Goal: Find specific page/section: Find specific page/section

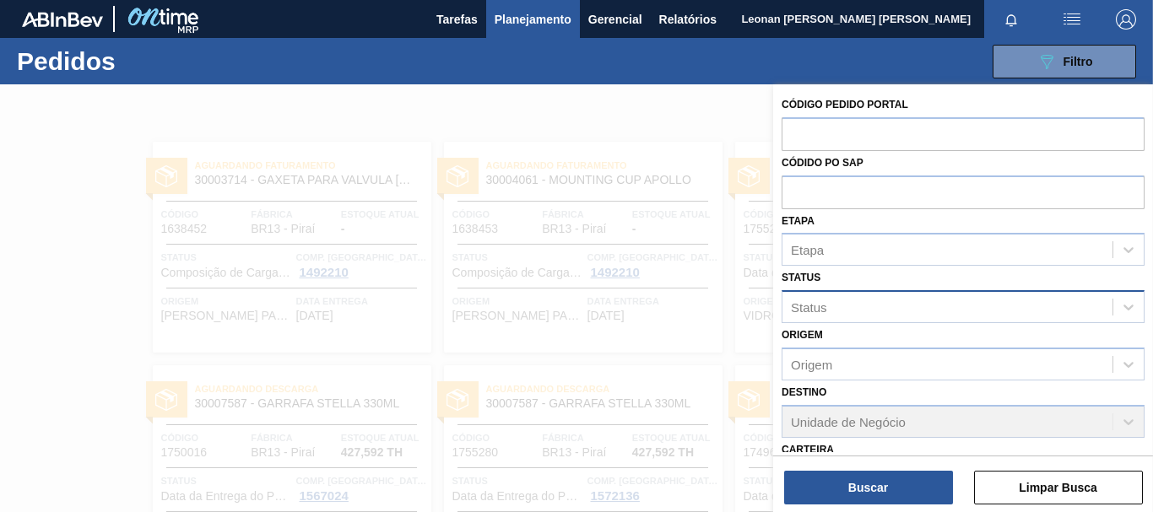
scroll to position [262, 0]
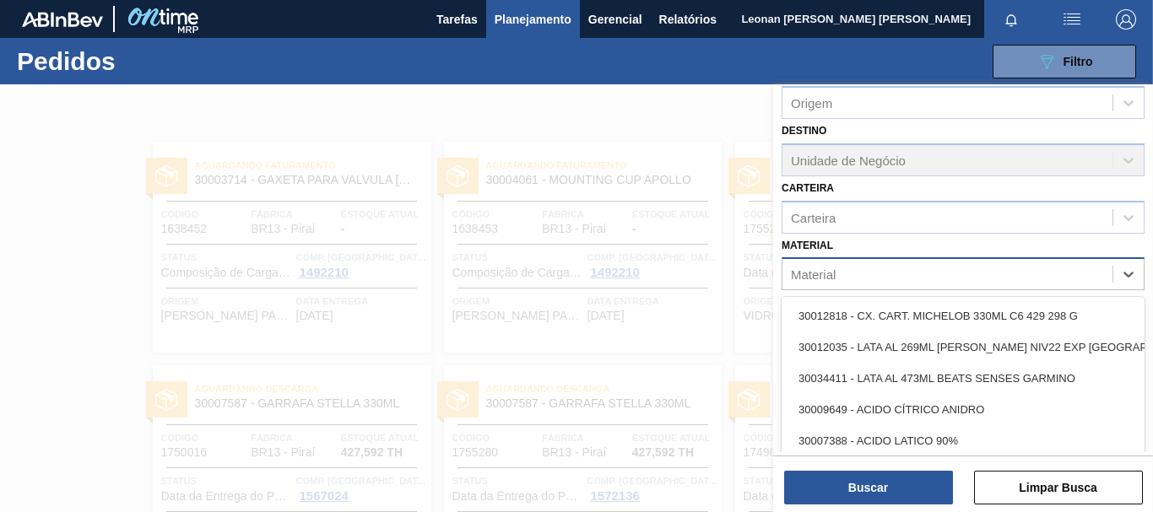
click at [897, 274] on div "Material" at bounding box center [947, 275] width 330 height 24
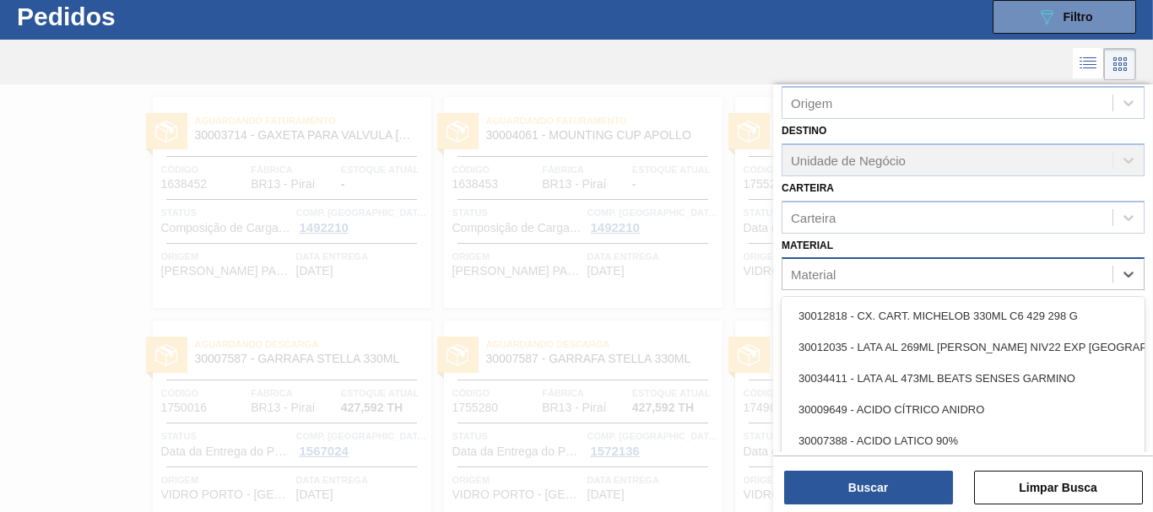
scroll to position [45, 0]
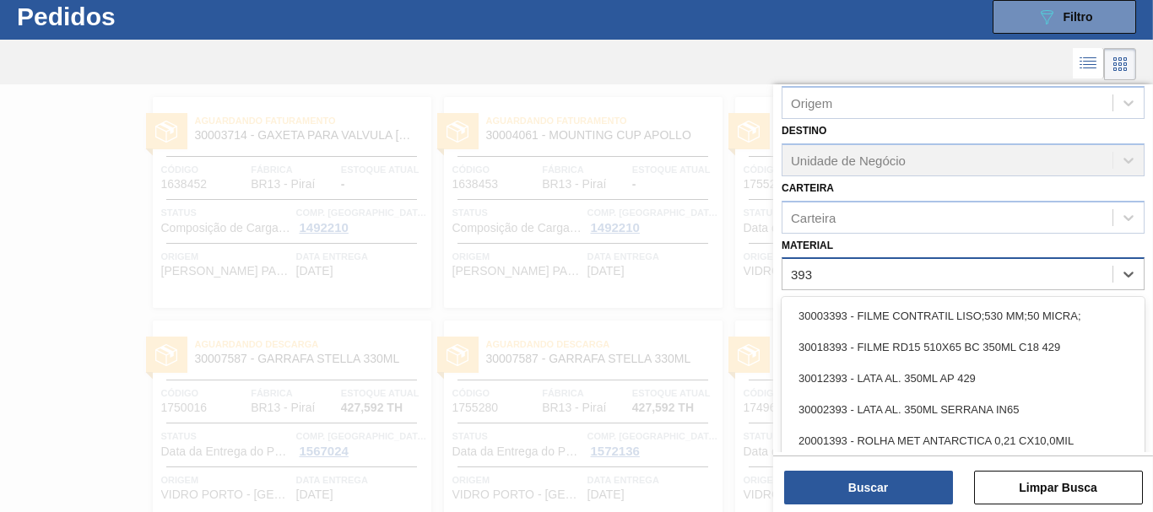
type input "3934"
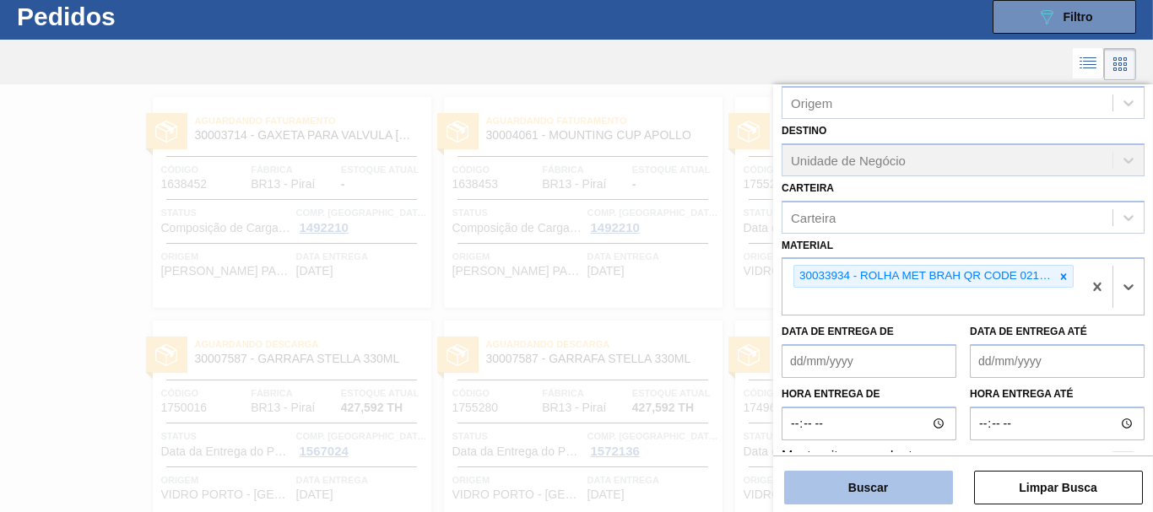
click at [897, 496] on button "Buscar" at bounding box center [868, 488] width 169 height 34
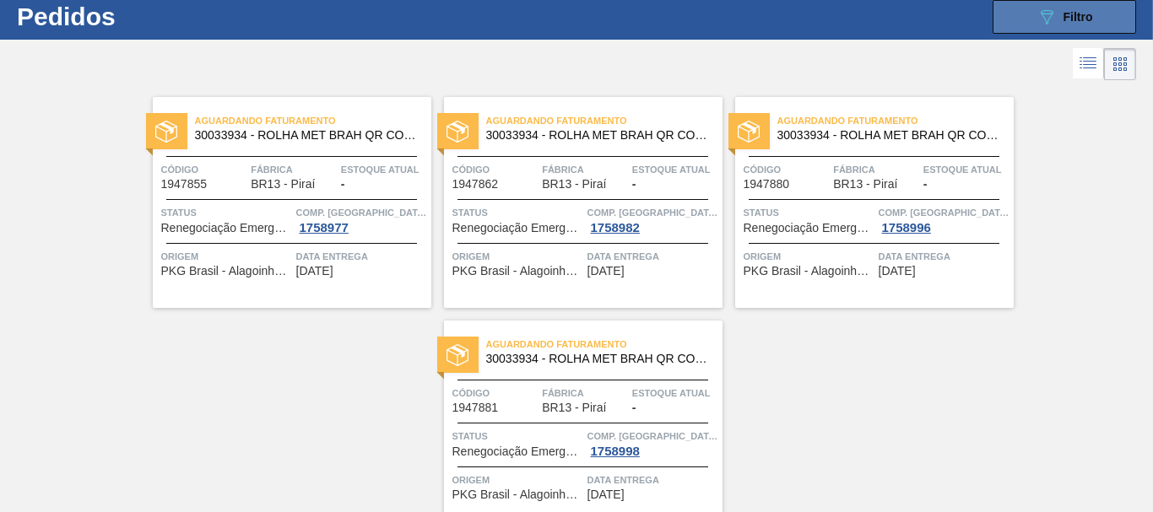
click at [1075, 19] on span "Filtro" at bounding box center [1079, 17] width 30 height 14
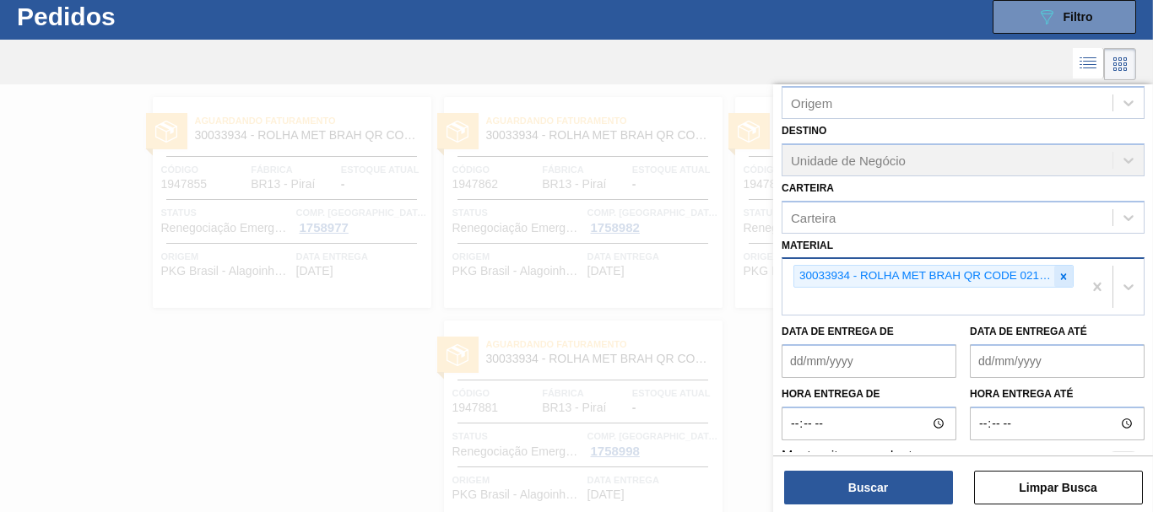
click at [1061, 276] on icon at bounding box center [1064, 276] width 6 height 6
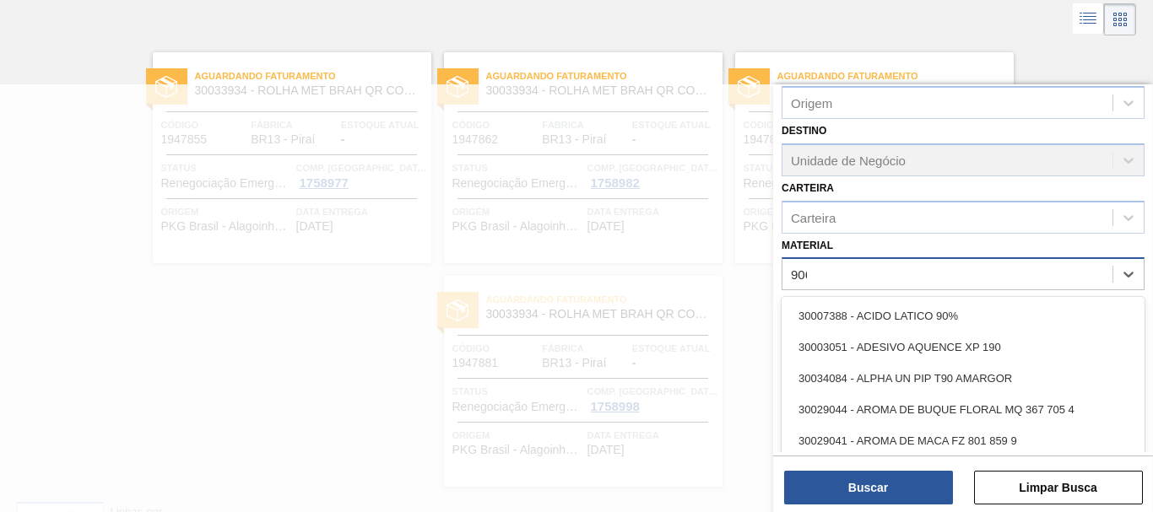
scroll to position [89, 0]
type input "9068"
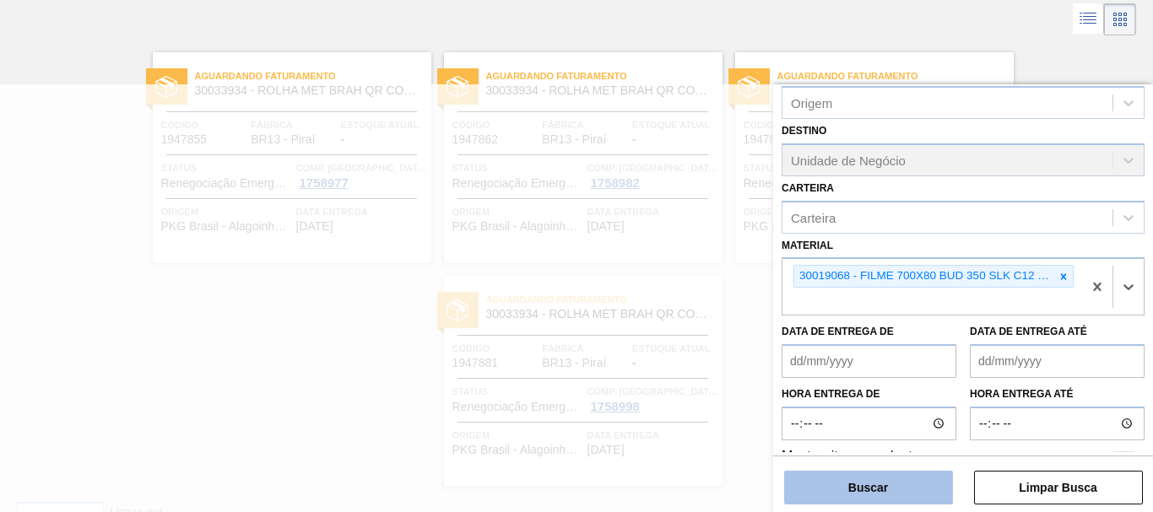
click at [908, 485] on button "Buscar" at bounding box center [868, 488] width 169 height 34
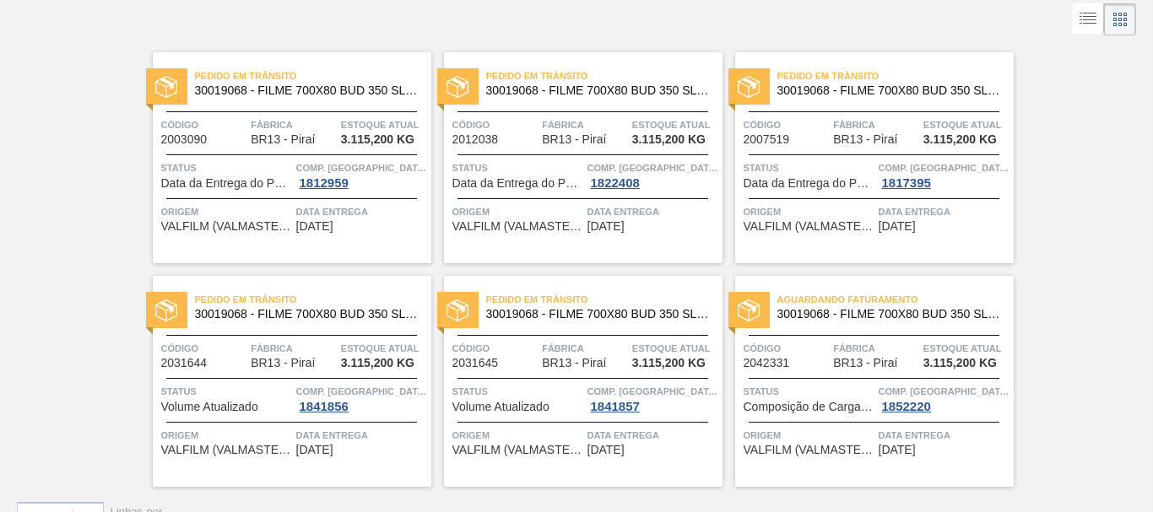
scroll to position [0, 0]
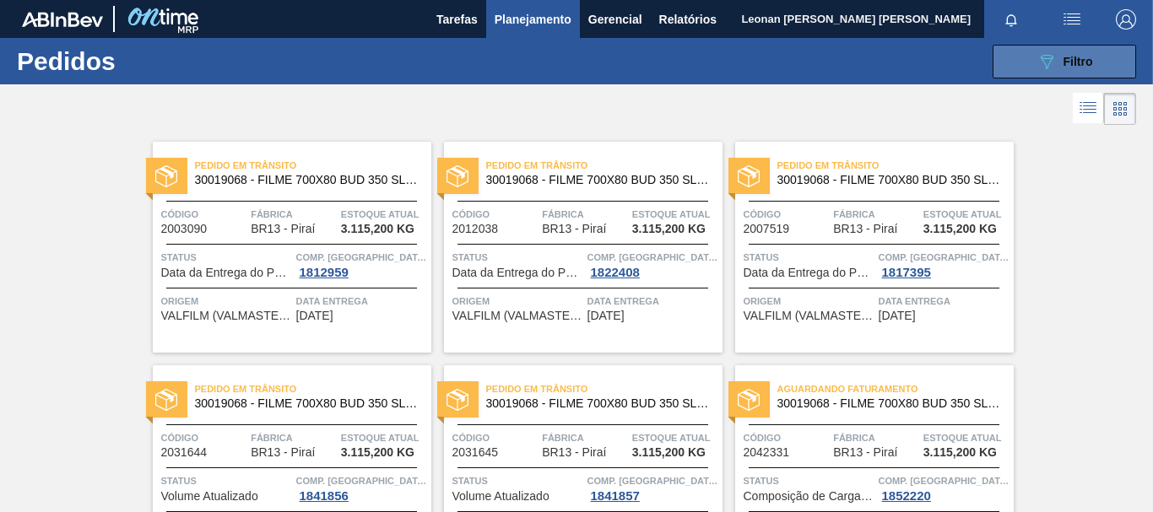
click at [1041, 64] on icon "089F7B8B-B2A5-4AFE-B5C0-19BA573D28AC" at bounding box center [1047, 61] width 20 height 20
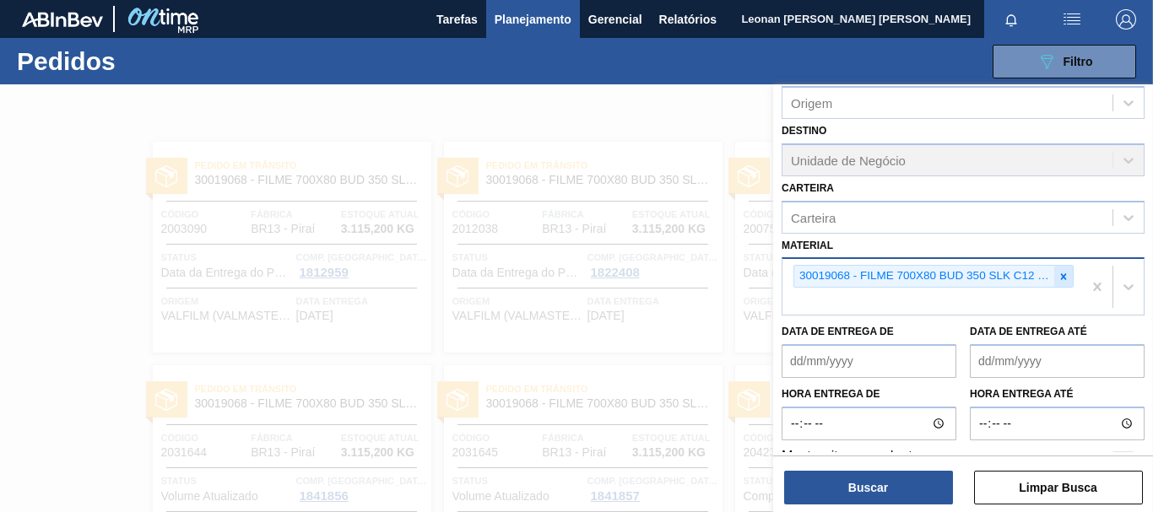
click at [1061, 279] on icon at bounding box center [1064, 277] width 12 height 12
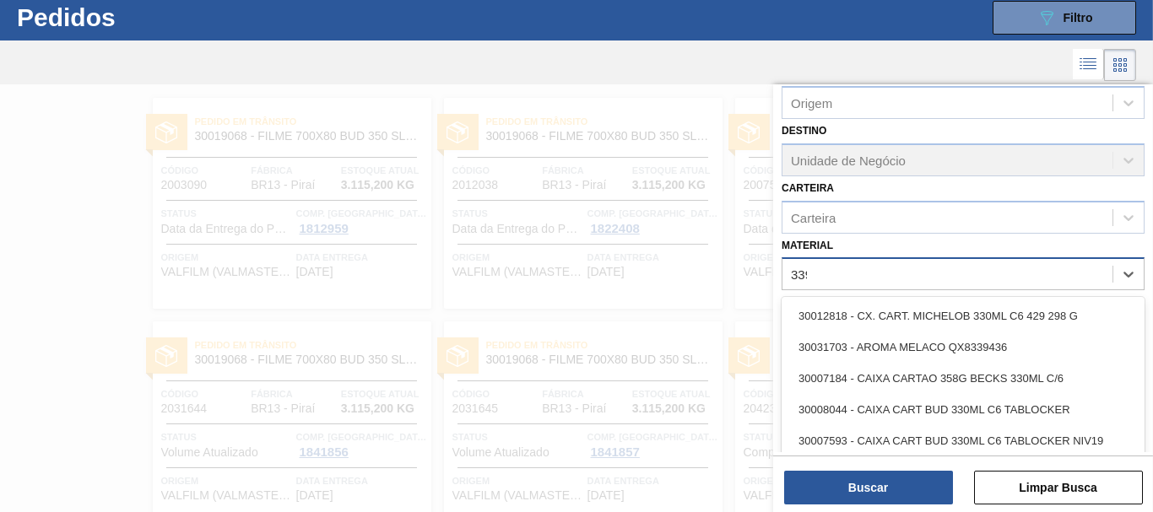
scroll to position [45, 0]
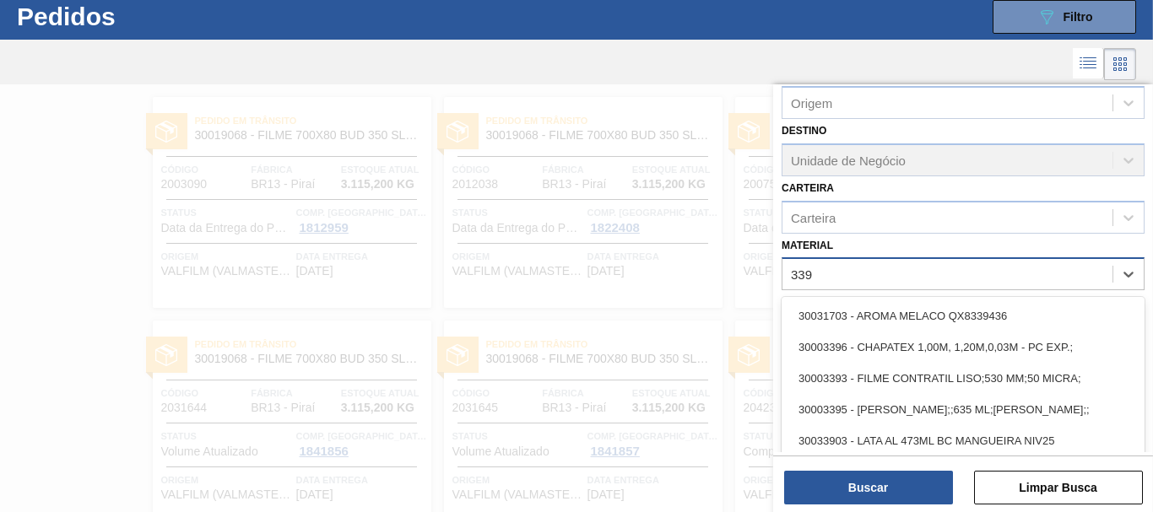
type input "3393"
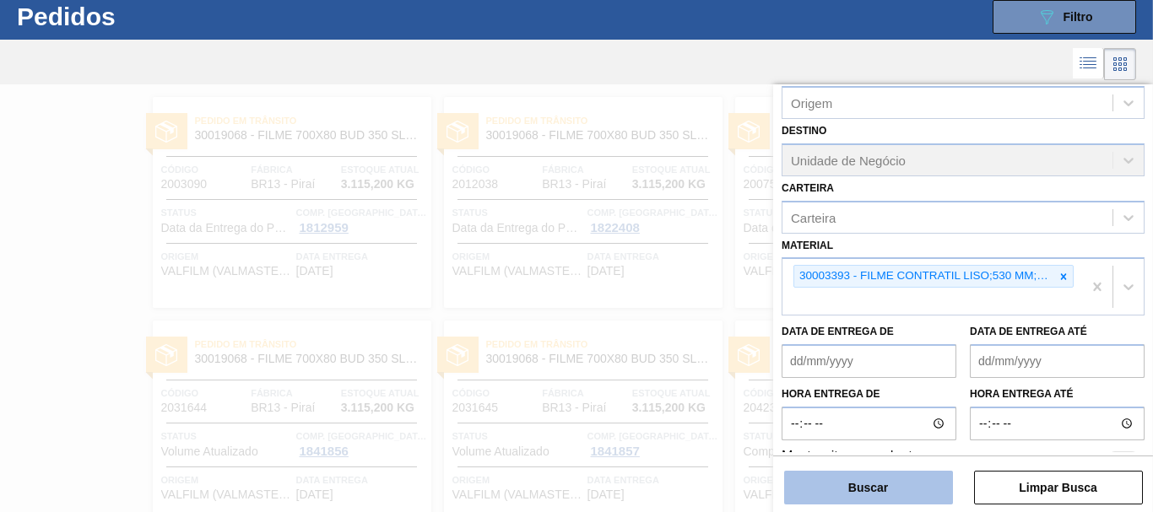
click at [895, 480] on button "Buscar" at bounding box center [868, 488] width 169 height 34
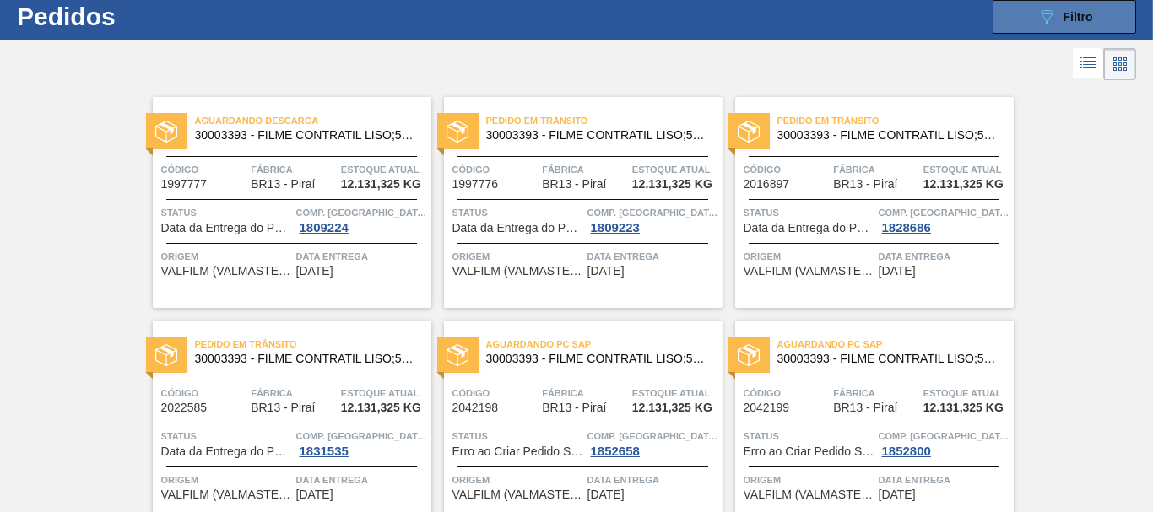
click at [1038, 24] on icon "089F7B8B-B2A5-4AFE-B5C0-19BA573D28AC" at bounding box center [1047, 17] width 20 height 20
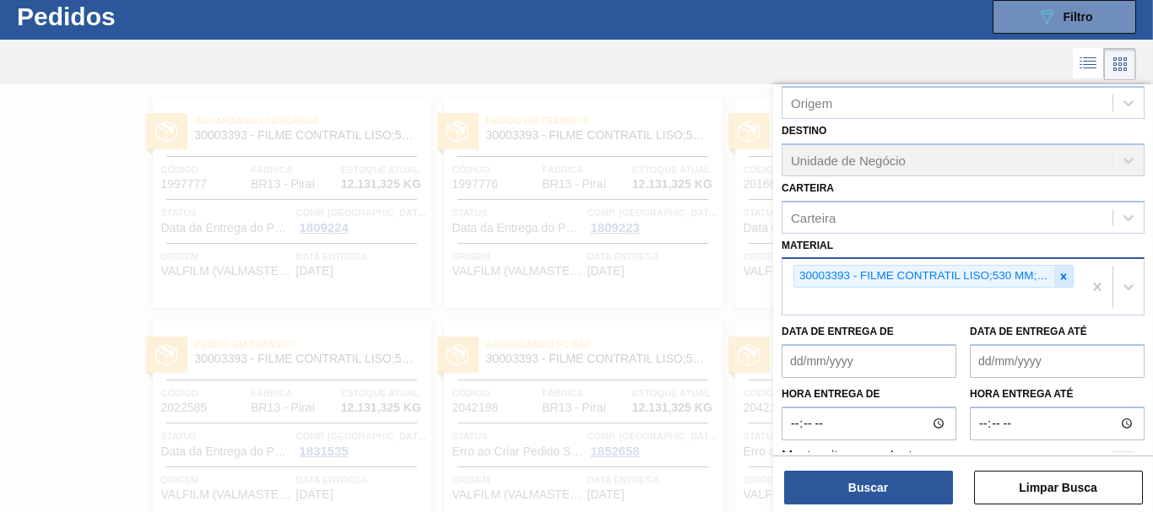
click at [1058, 279] on icon at bounding box center [1064, 277] width 12 height 12
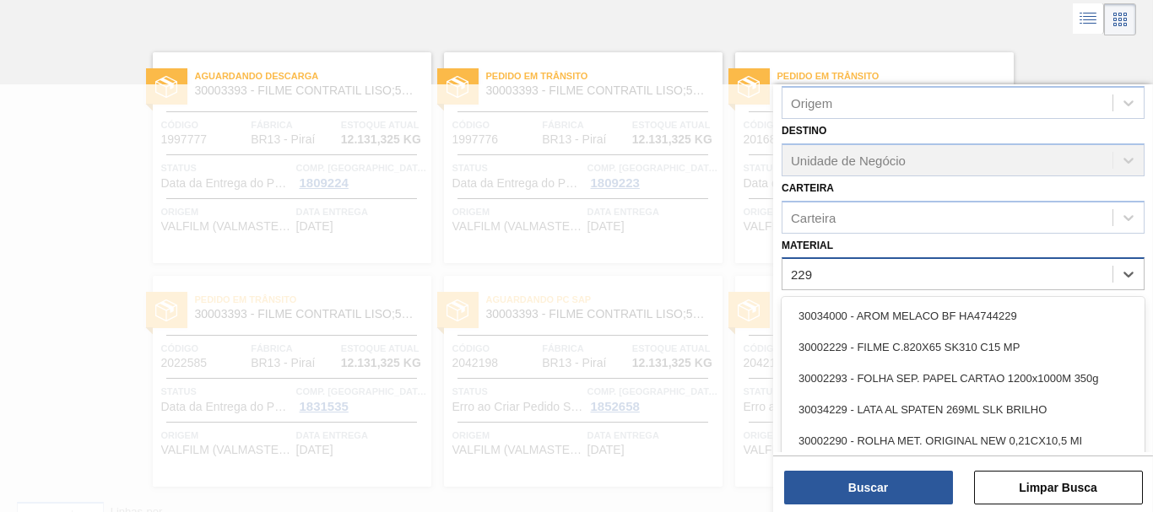
scroll to position [89, 0]
type input "2293"
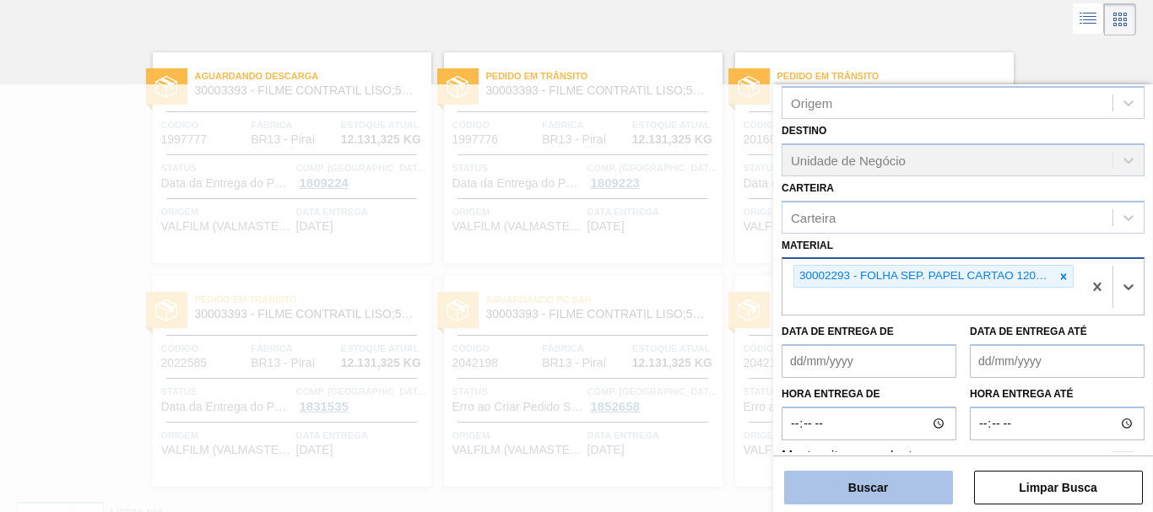
click at [907, 492] on button "Buscar" at bounding box center [868, 488] width 169 height 34
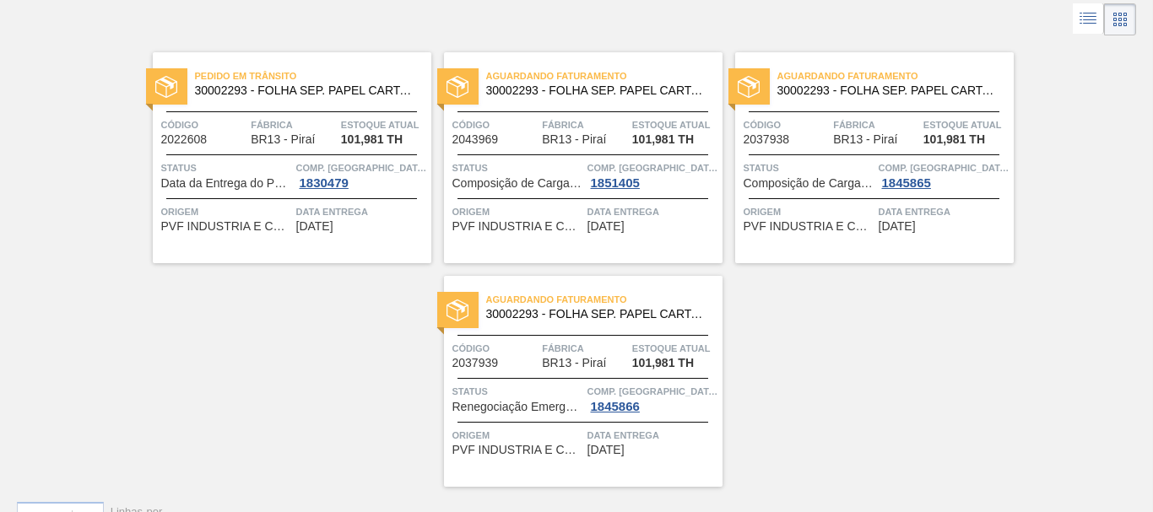
scroll to position [0, 0]
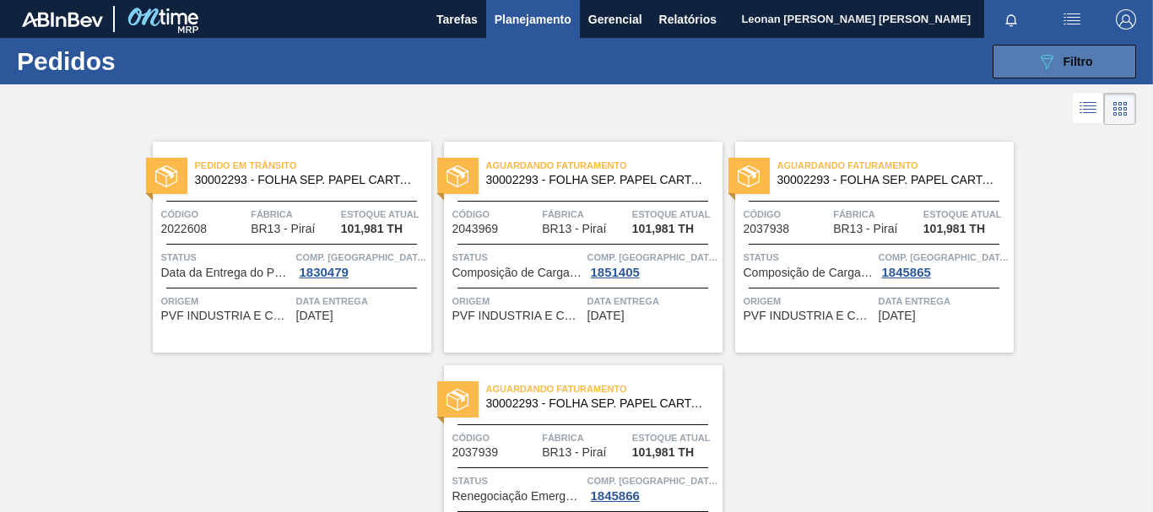
click at [1037, 65] on icon "089F7B8B-B2A5-4AFE-B5C0-19BA573D28AC" at bounding box center [1047, 61] width 20 height 20
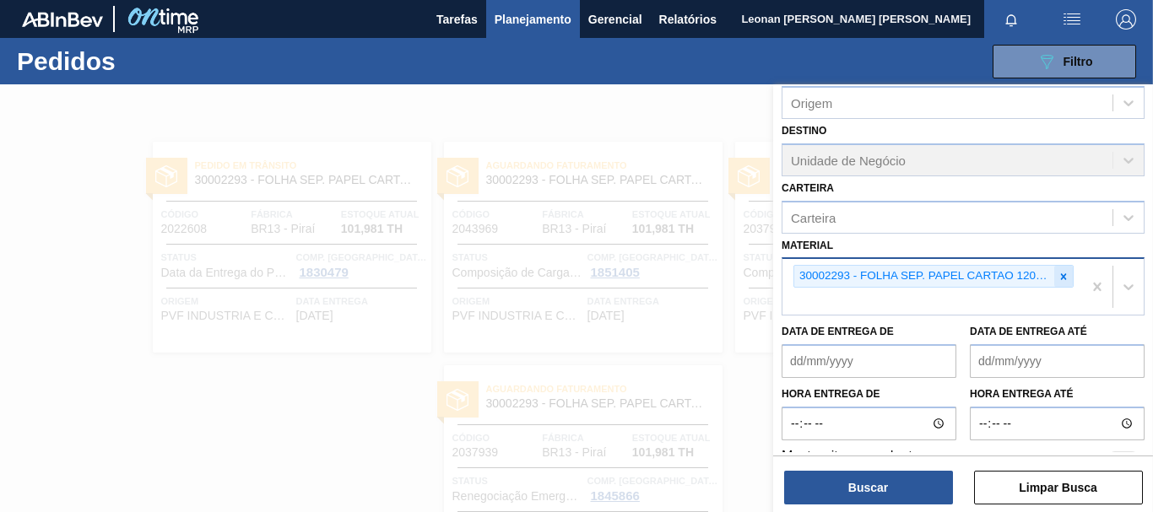
click at [1062, 277] on icon at bounding box center [1064, 276] width 6 height 6
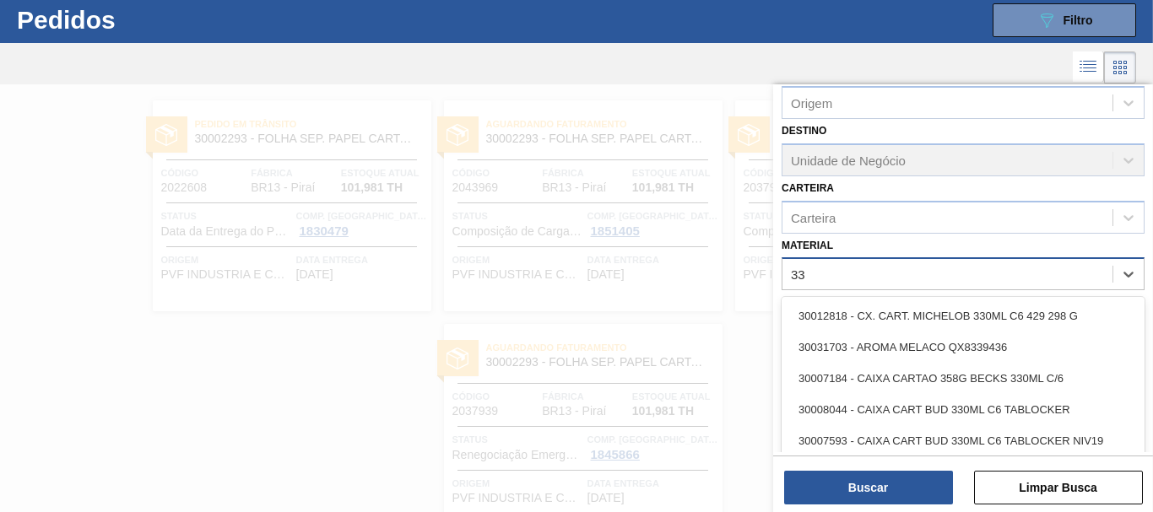
scroll to position [45, 0]
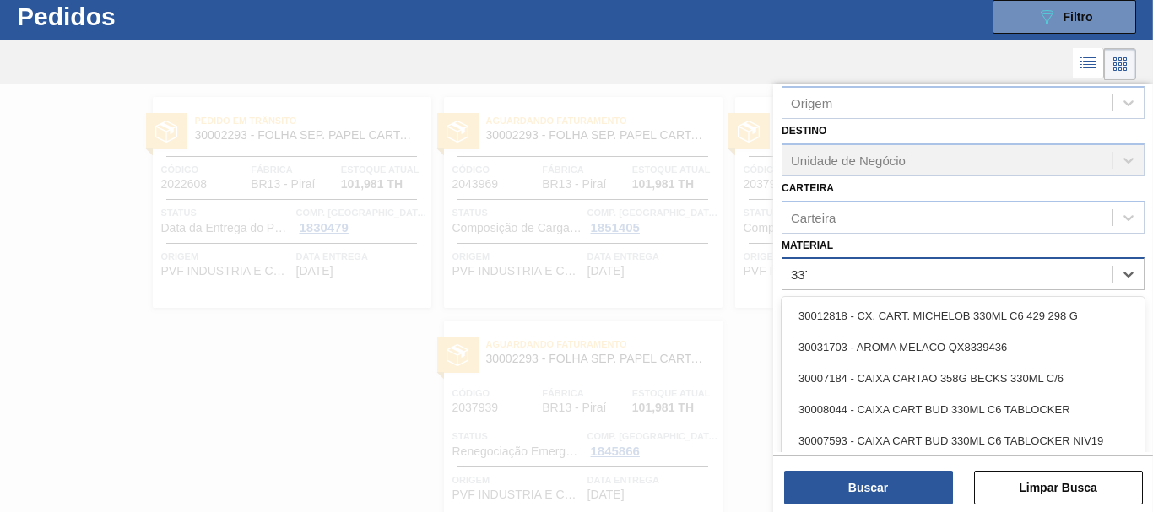
type input "3371"
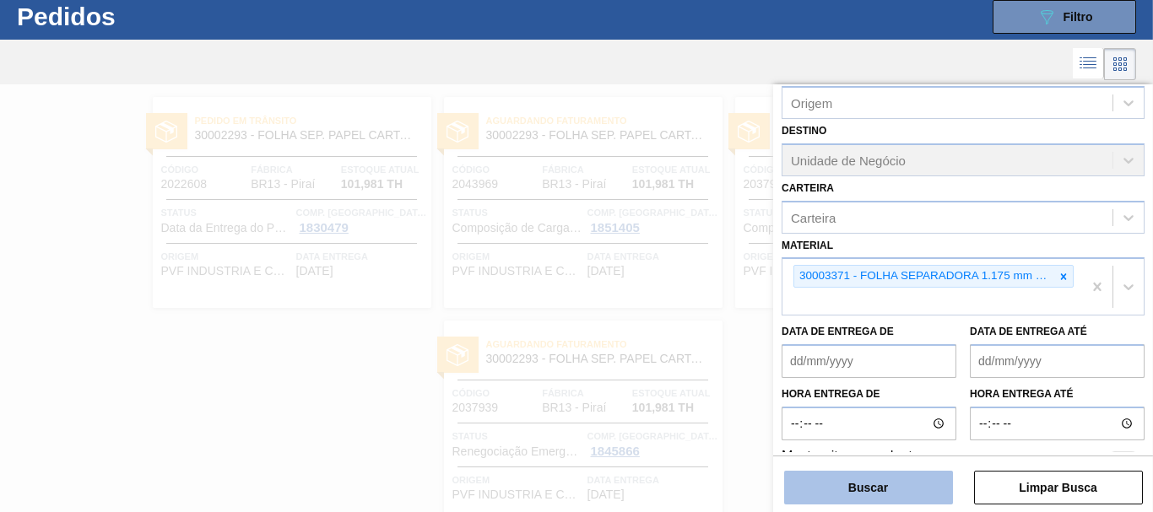
click at [858, 496] on button "Buscar" at bounding box center [868, 488] width 169 height 34
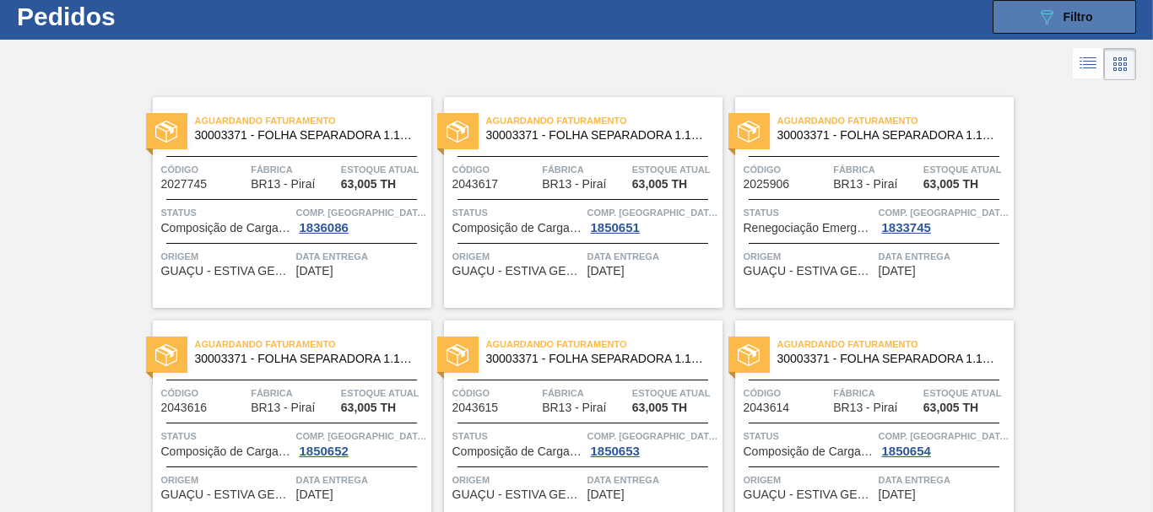
click at [1096, 19] on button "089F7B8B-B2A5-4AFE-B5C0-19BA573D28AC Filtro" at bounding box center [1064, 17] width 143 height 34
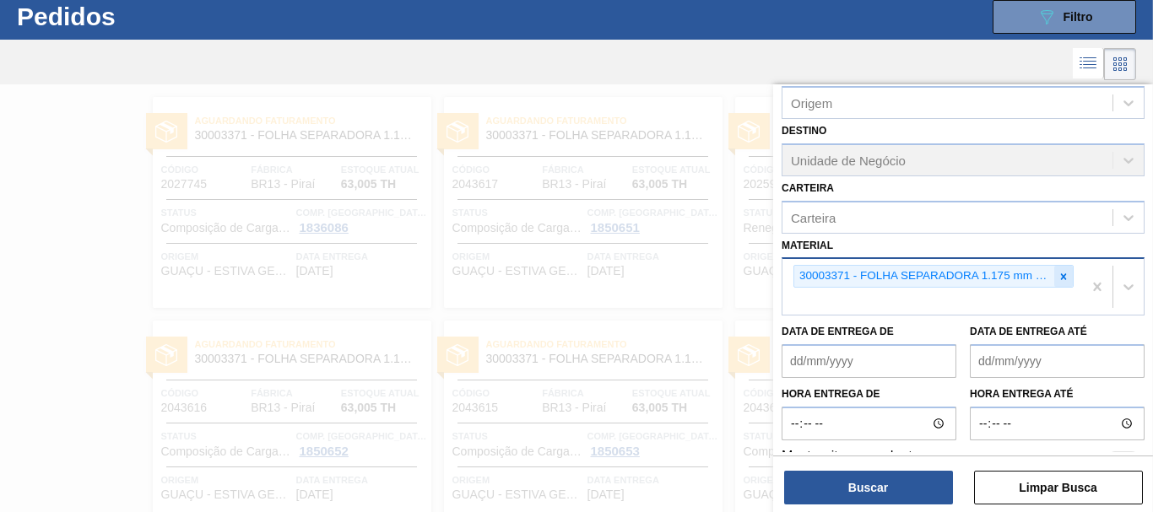
click at [1063, 277] on icon at bounding box center [1064, 277] width 12 height 12
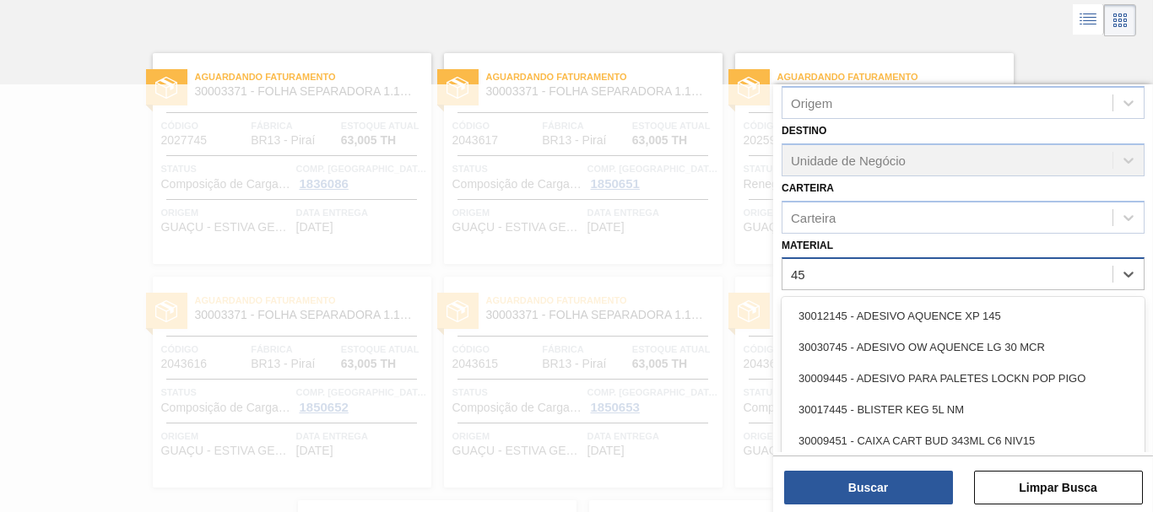
scroll to position [89, 0]
type input "4536"
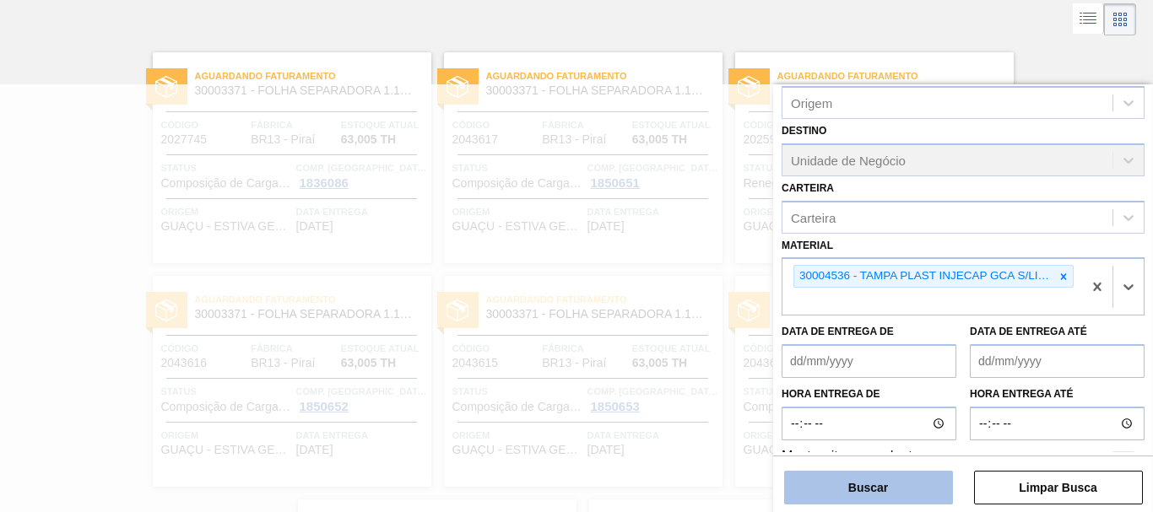
click at [876, 486] on button "Buscar" at bounding box center [868, 488] width 169 height 34
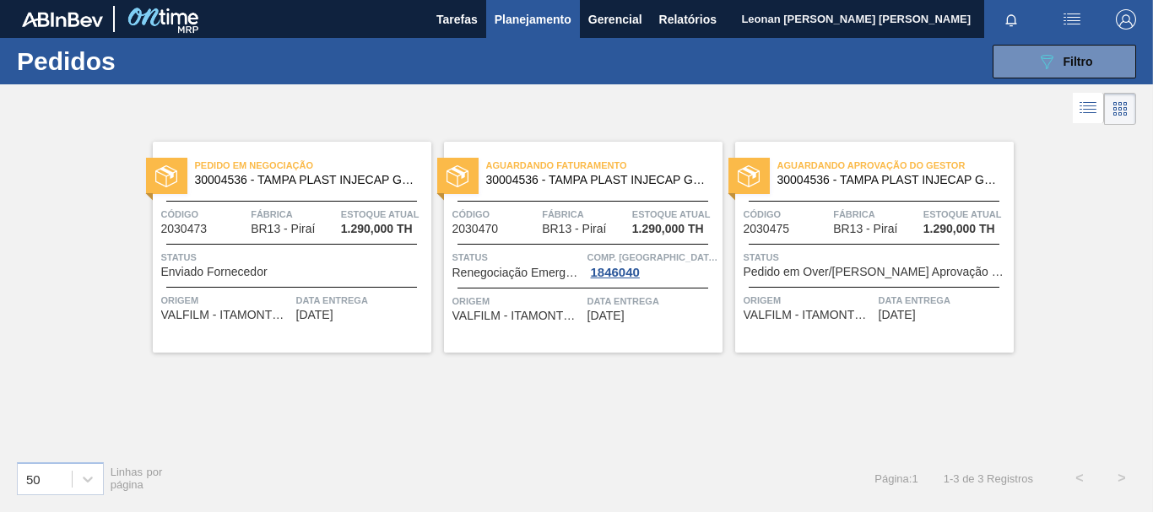
scroll to position [0, 0]
click at [1081, 66] on span "Filtro" at bounding box center [1079, 62] width 30 height 14
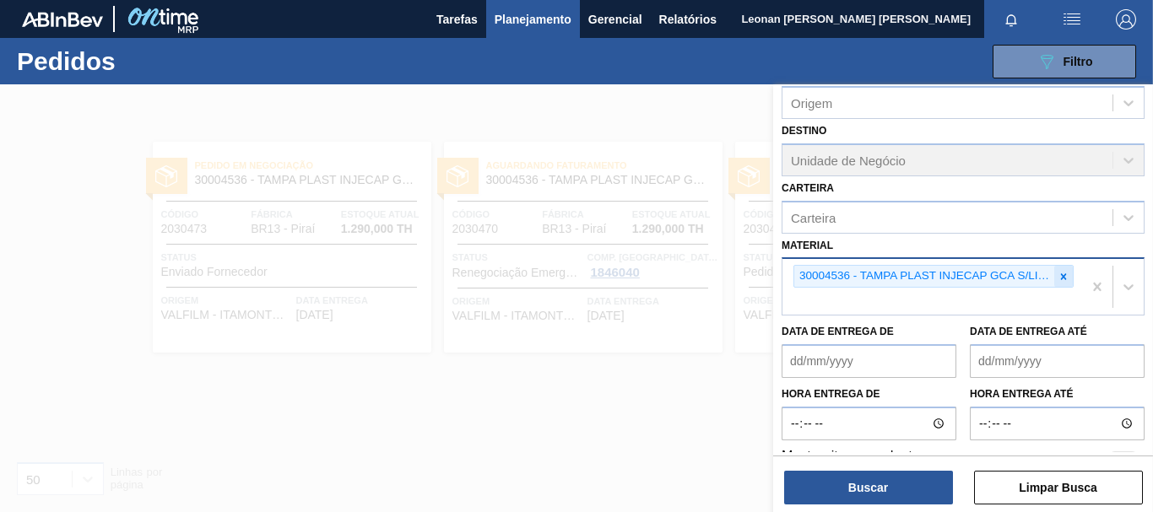
click at [1058, 281] on icon at bounding box center [1064, 277] width 12 height 12
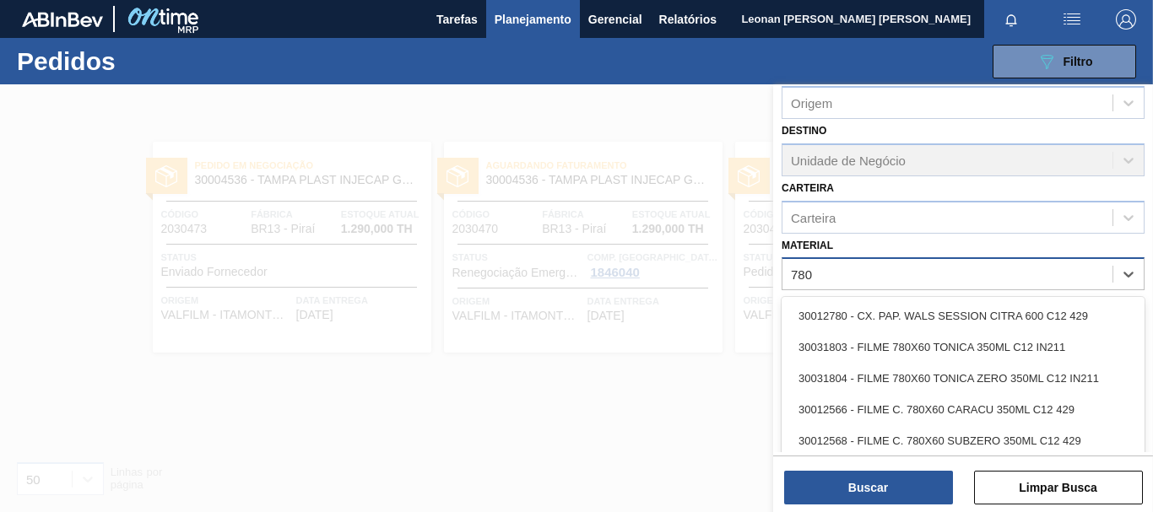
type input "7803"
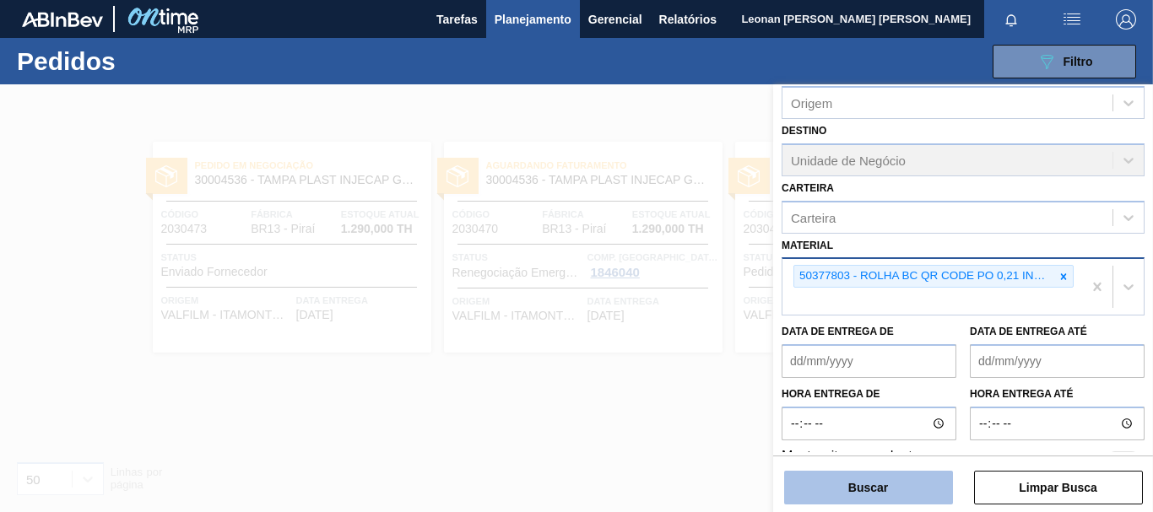
click at [880, 486] on button "Buscar" at bounding box center [868, 488] width 169 height 34
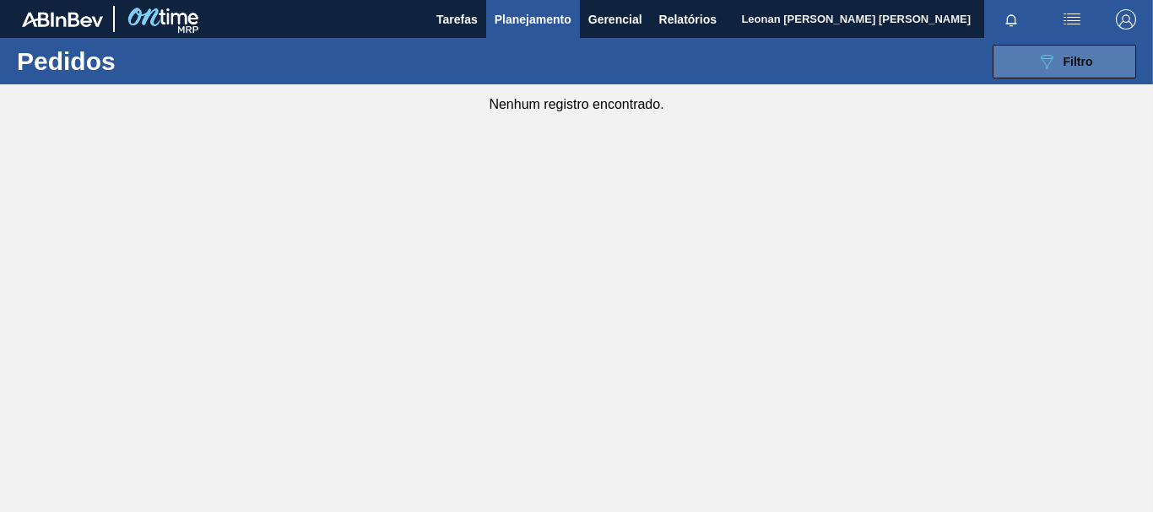
click at [1047, 64] on icon "089F7B8B-B2A5-4AFE-B5C0-19BA573D28AC" at bounding box center [1047, 61] width 20 height 20
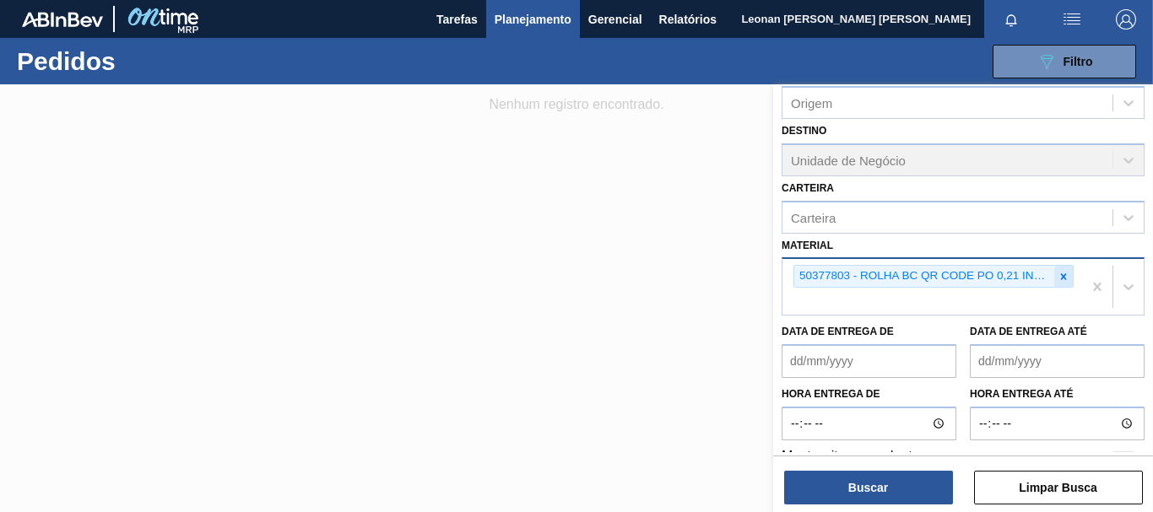
click at [1061, 278] on icon at bounding box center [1064, 276] width 6 height 6
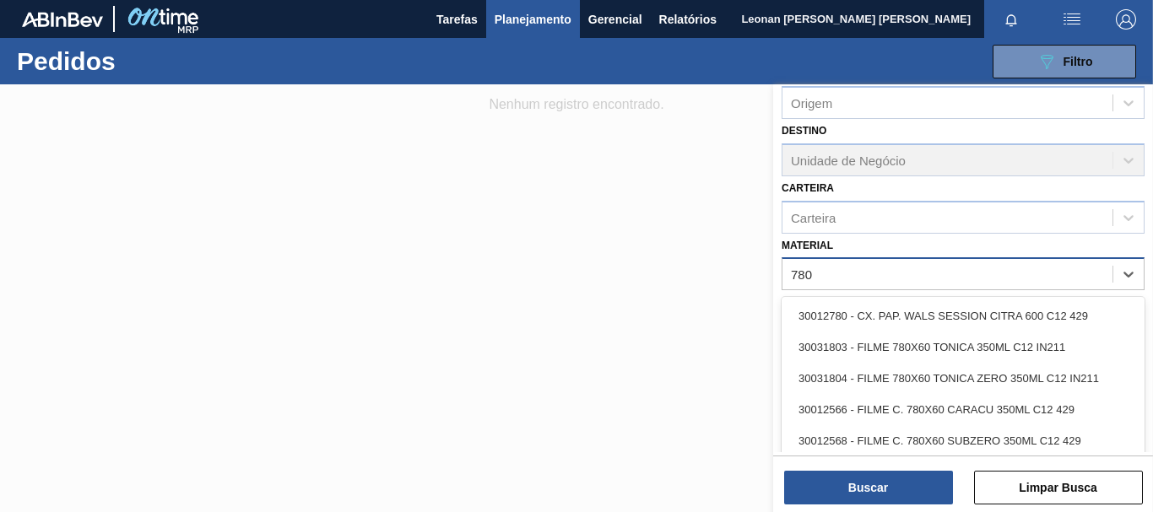
type input "7803"
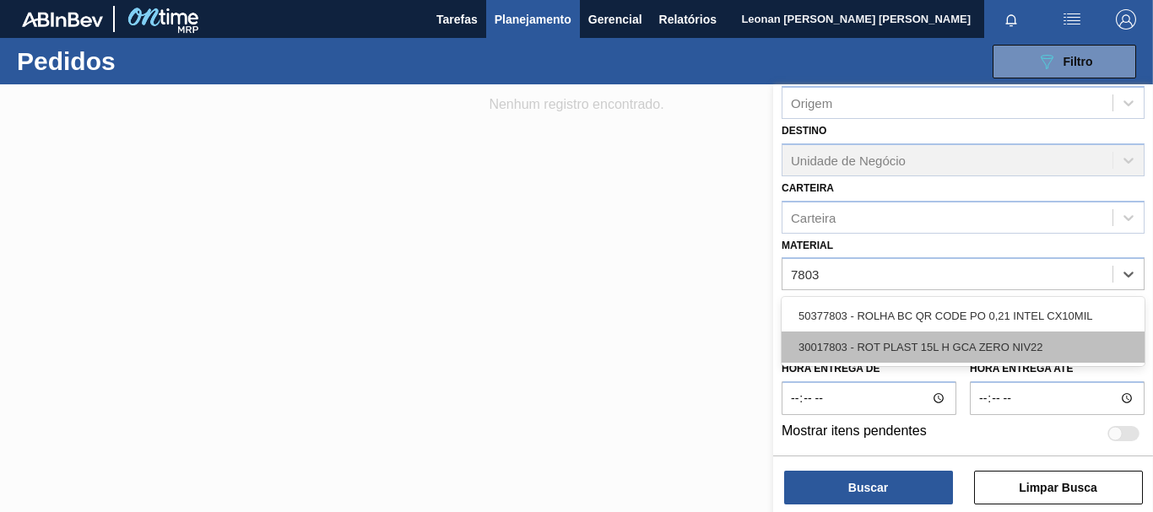
click at [956, 345] on div "30017803 - ROT PLAST 15L H GCA ZERO NIV22" at bounding box center [963, 347] width 363 height 31
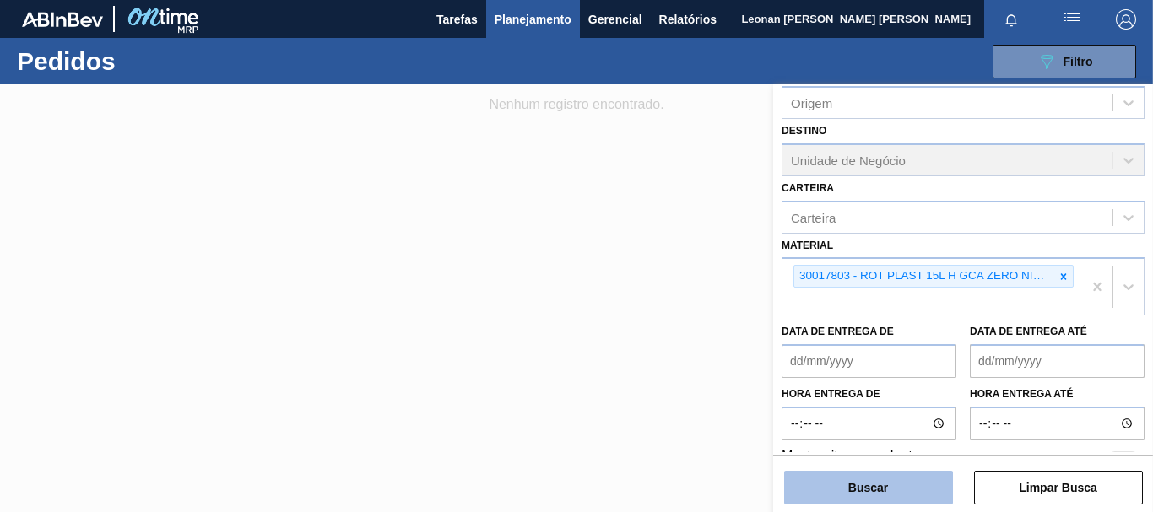
click at [905, 479] on button "Buscar" at bounding box center [868, 488] width 169 height 34
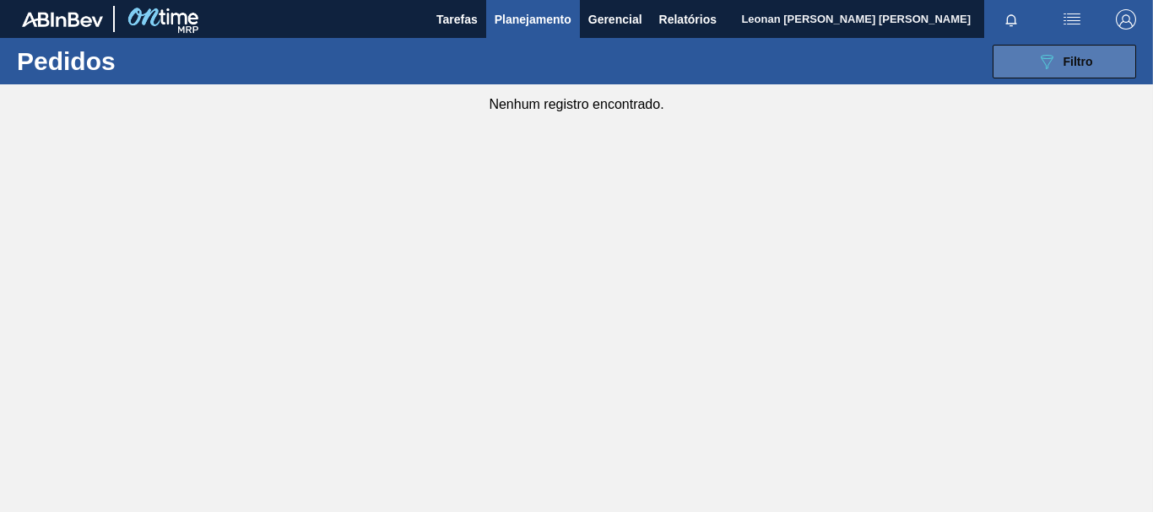
click at [1100, 57] on button "089F7B8B-B2A5-4AFE-B5C0-19BA573D28AC Filtro" at bounding box center [1064, 62] width 143 height 34
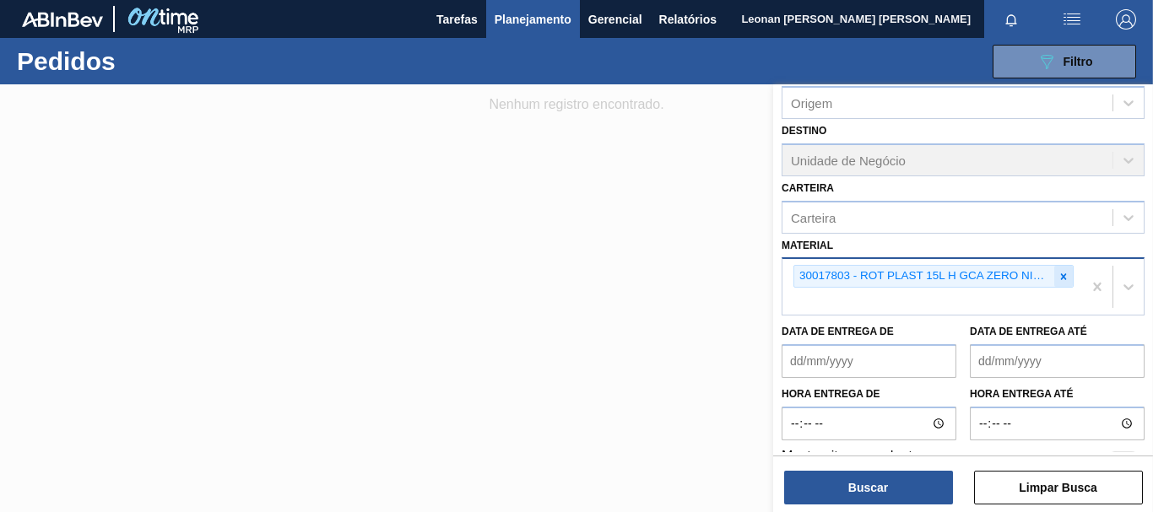
click at [1058, 279] on icon at bounding box center [1064, 277] width 12 height 12
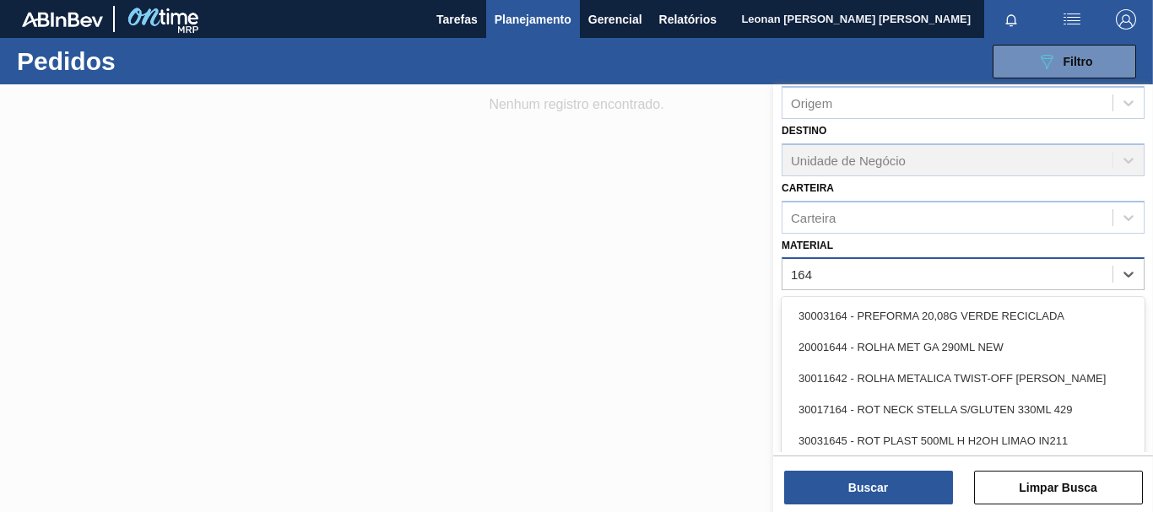
type input "1645"
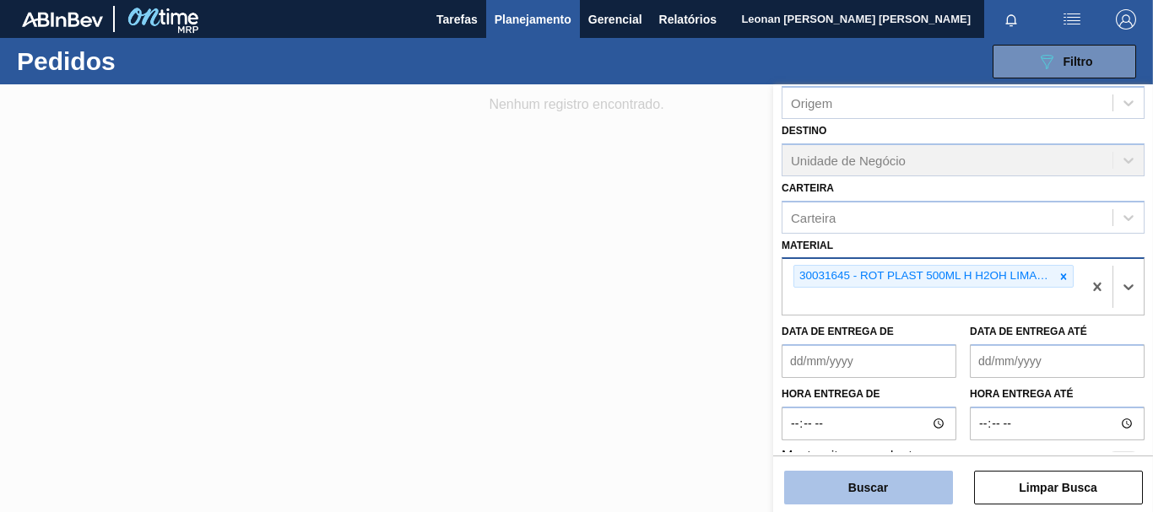
click at [909, 490] on button "Buscar" at bounding box center [868, 488] width 169 height 34
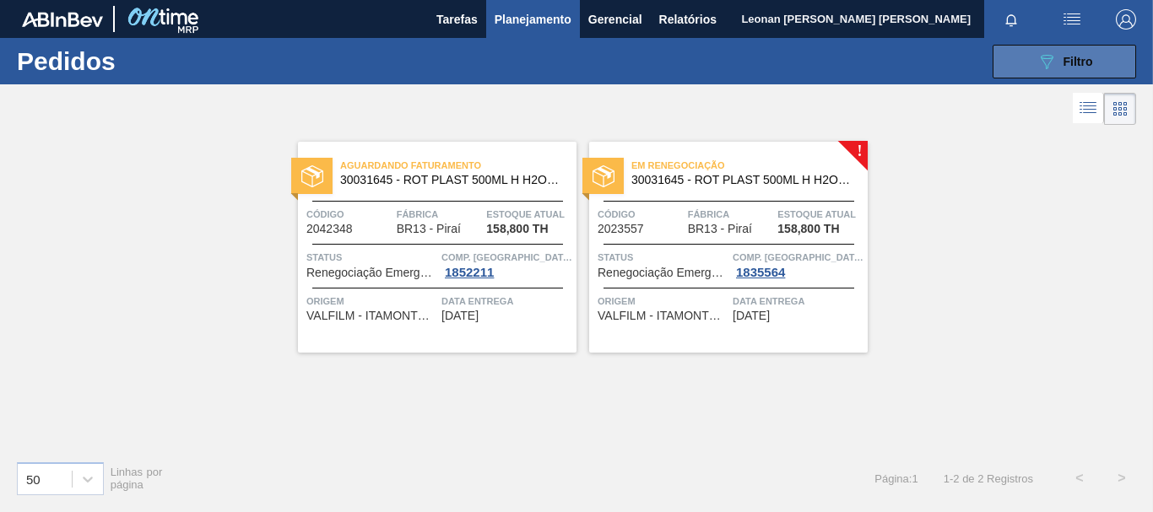
click at [1033, 59] on button "089F7B8B-B2A5-4AFE-B5C0-19BA573D28AC Filtro" at bounding box center [1064, 62] width 143 height 34
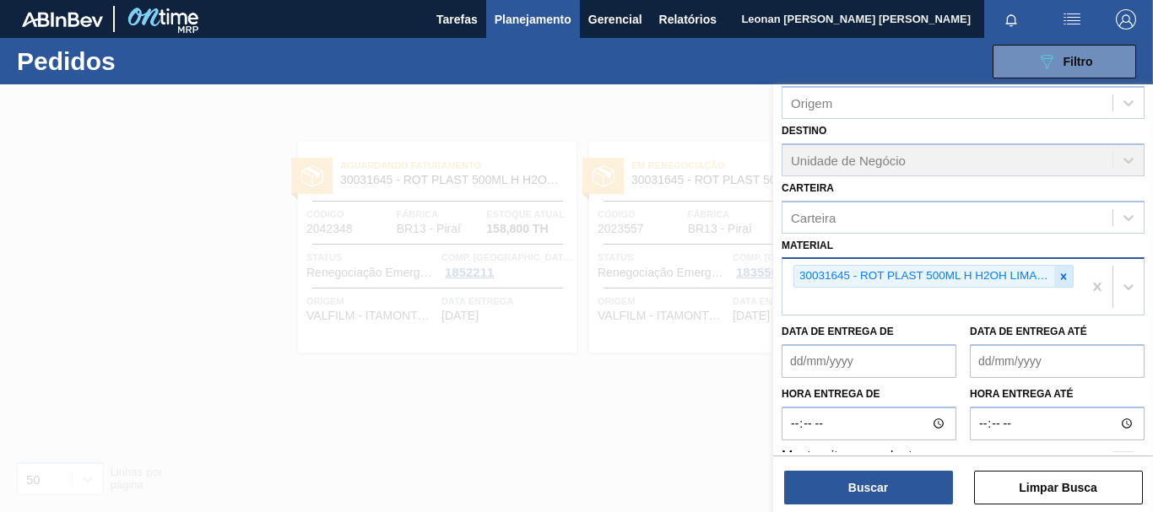
click at [1068, 279] on div at bounding box center [1063, 276] width 19 height 21
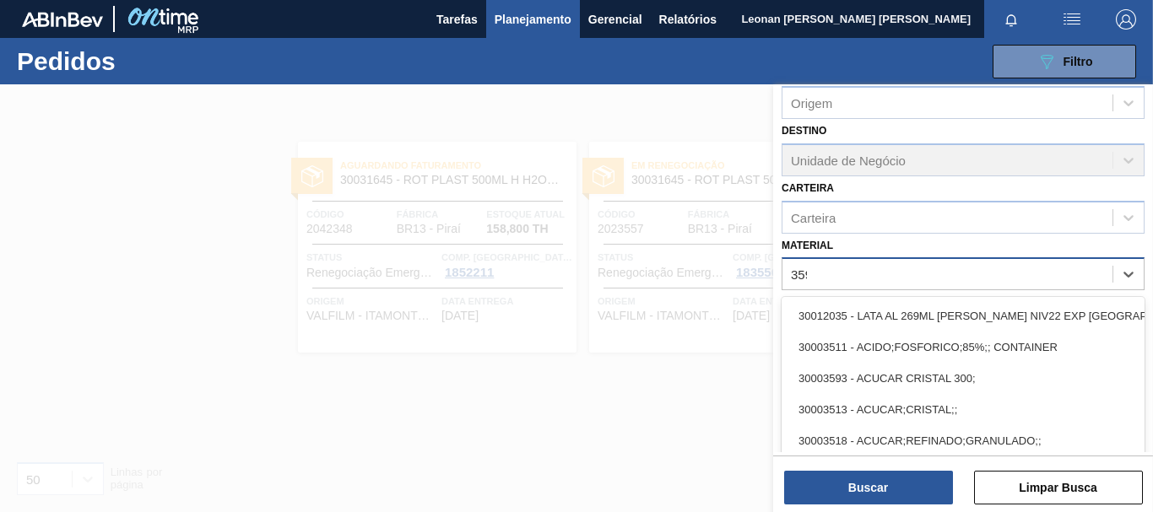
type input "3598"
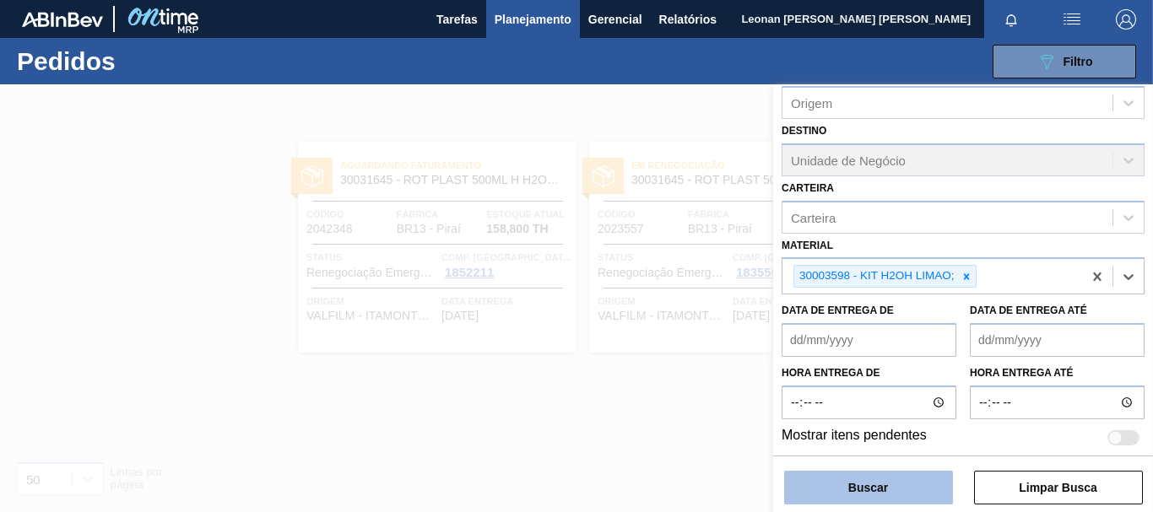
click at [872, 482] on button "Buscar" at bounding box center [868, 488] width 169 height 34
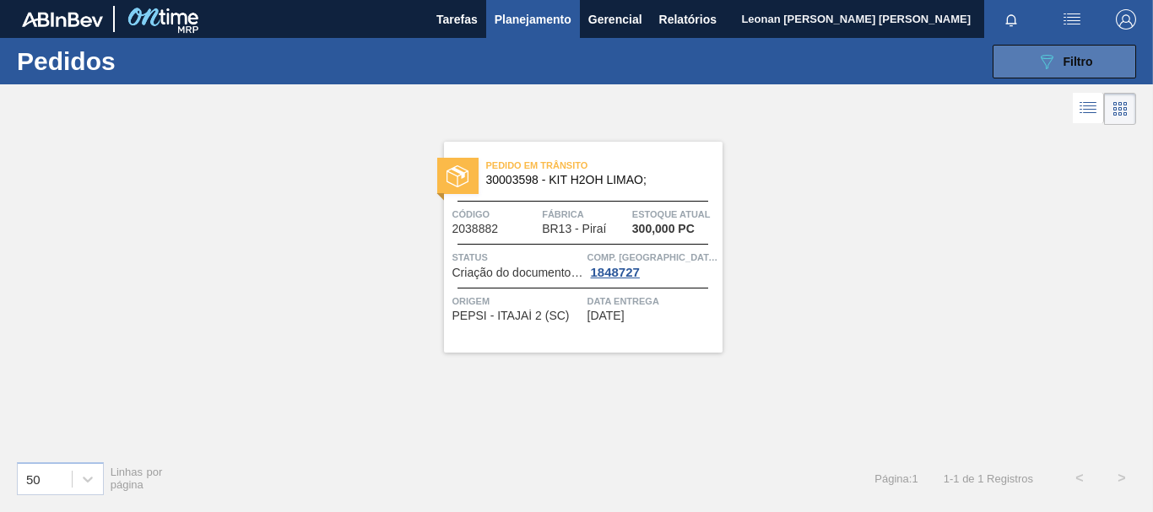
click at [1046, 53] on icon "089F7B8B-B2A5-4AFE-B5C0-19BA573D28AC" at bounding box center [1047, 61] width 20 height 20
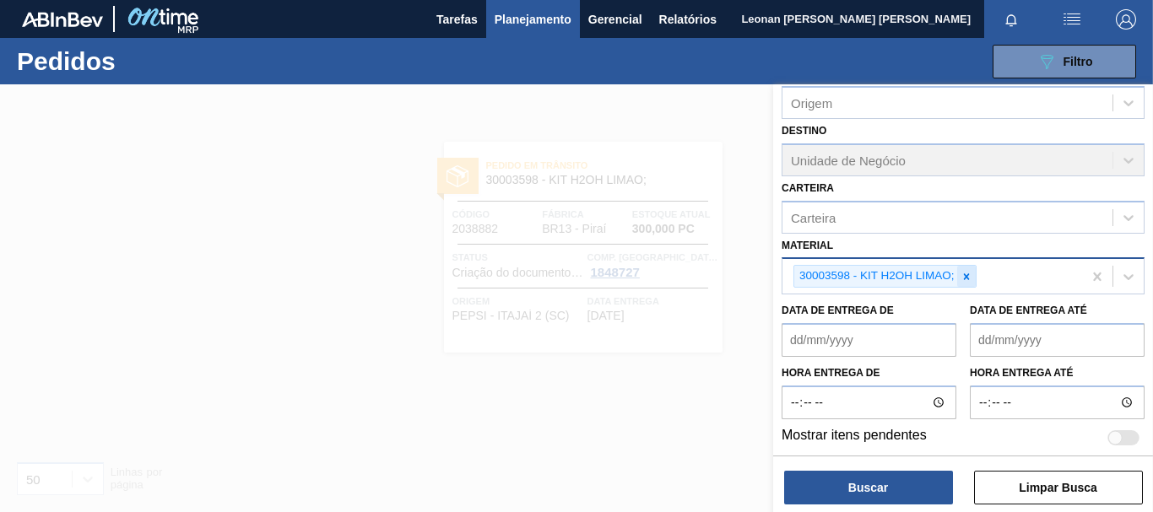
click at [966, 279] on icon at bounding box center [967, 277] width 12 height 12
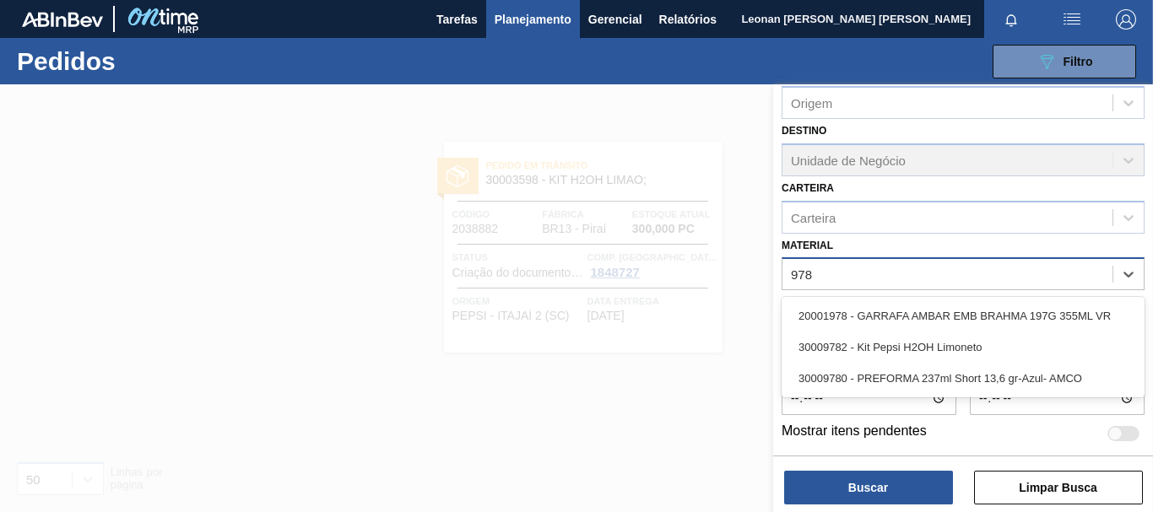
type input "9782"
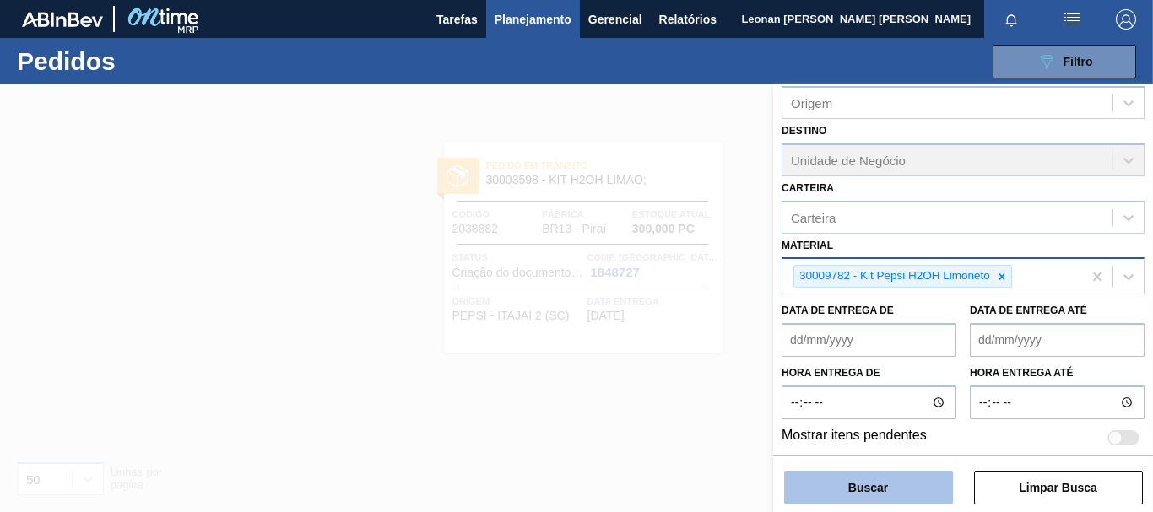
click at [865, 485] on button "Buscar" at bounding box center [868, 488] width 169 height 34
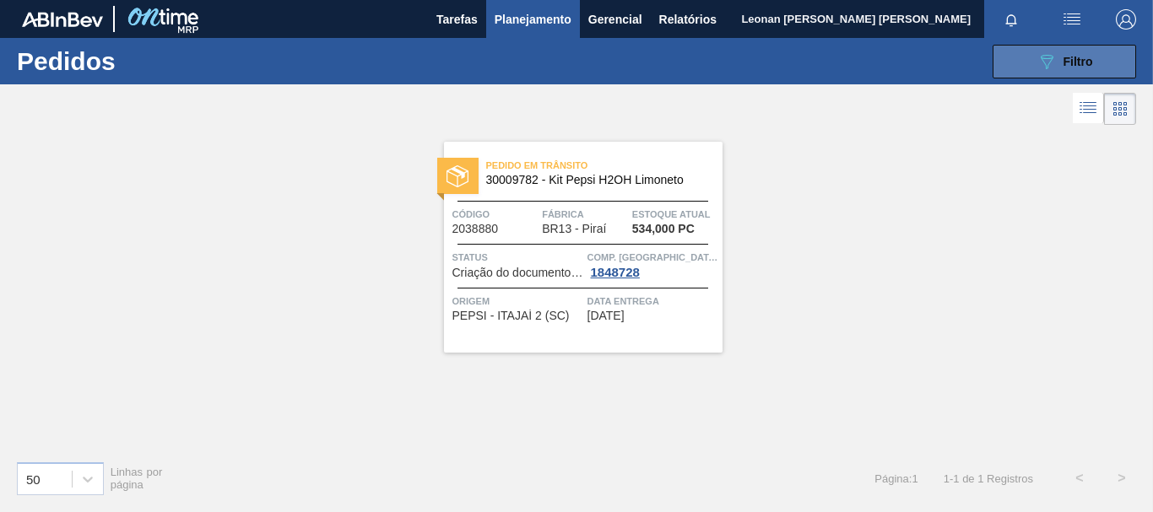
click at [1037, 57] on icon "089F7B8B-B2A5-4AFE-B5C0-19BA573D28AC" at bounding box center [1047, 61] width 20 height 20
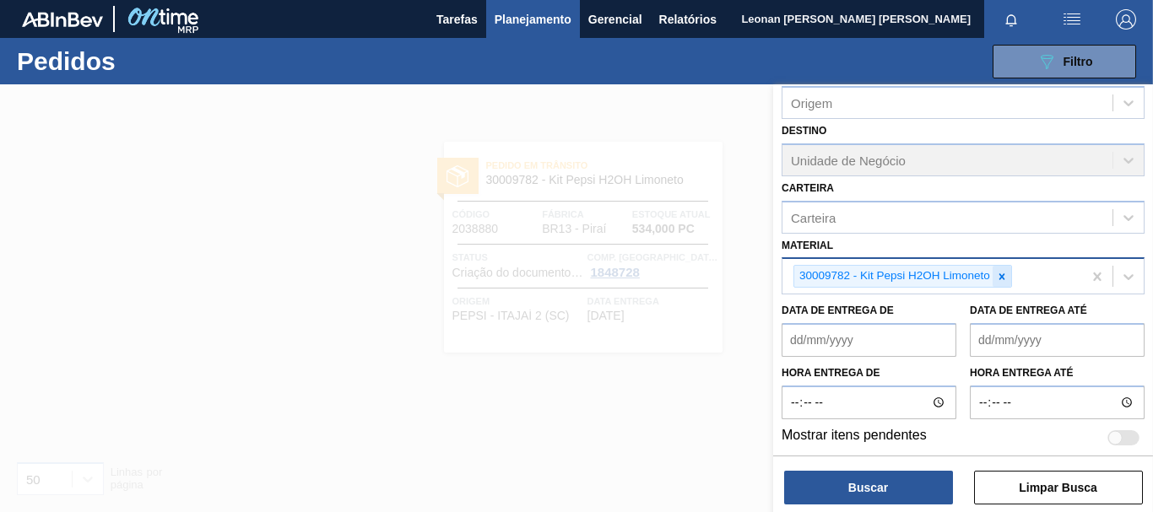
click at [1010, 276] on div at bounding box center [1002, 276] width 19 height 21
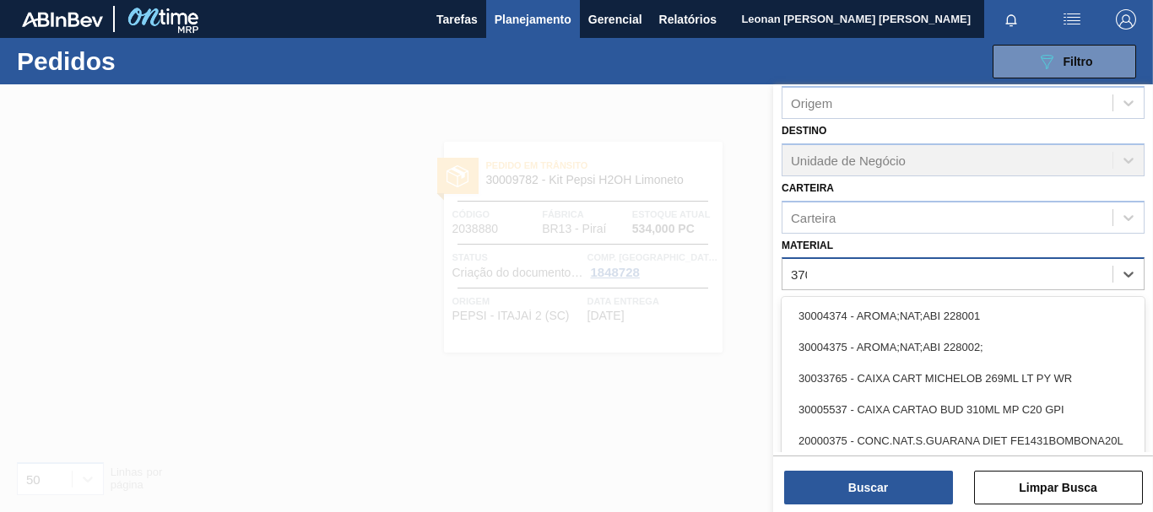
type input "3702"
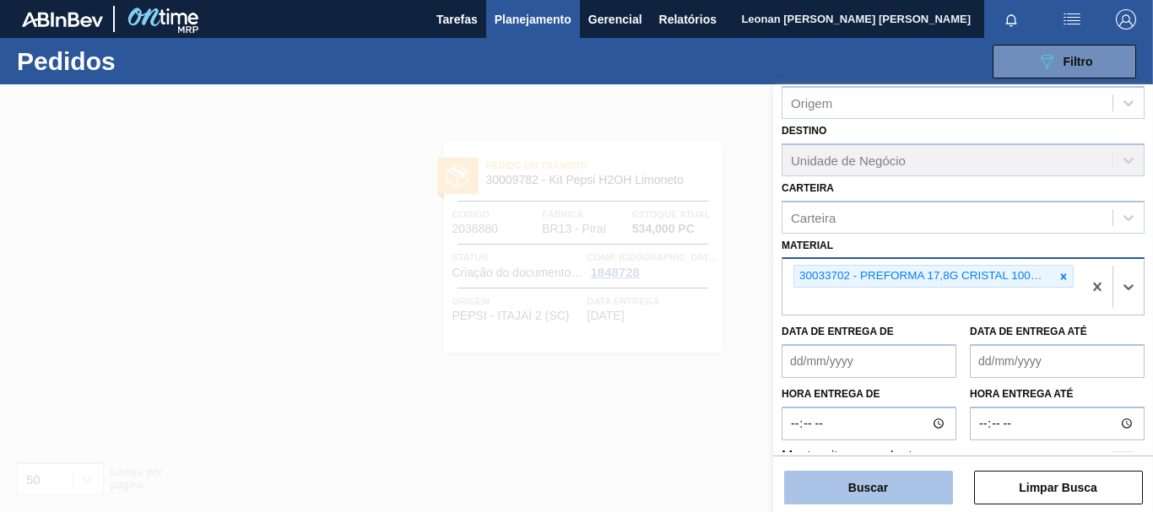
click at [897, 479] on button "Buscar" at bounding box center [868, 488] width 169 height 34
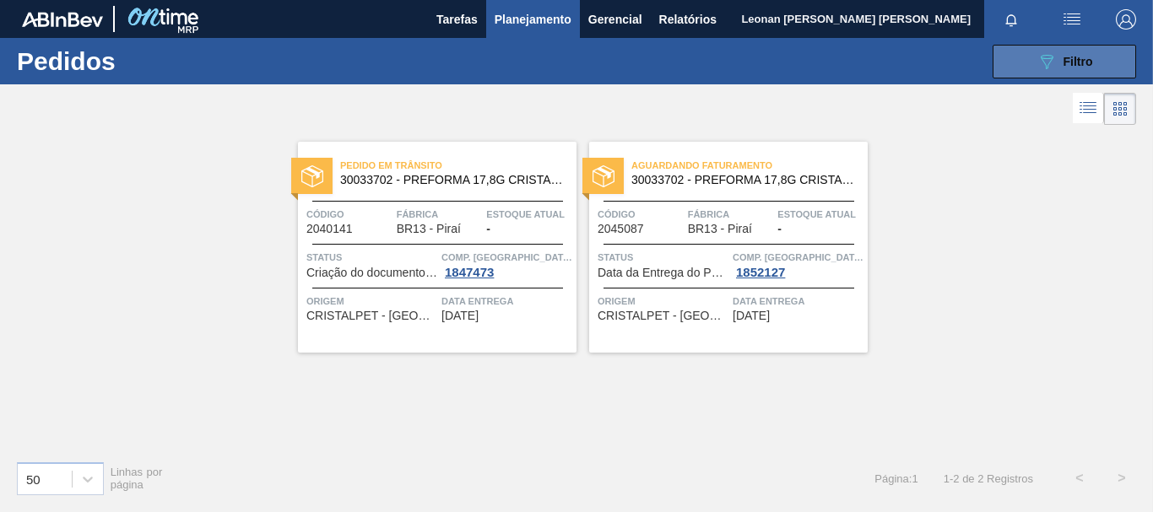
click at [1025, 62] on button "089F7B8B-B2A5-4AFE-B5C0-19BA573D28AC Filtro" at bounding box center [1064, 62] width 143 height 34
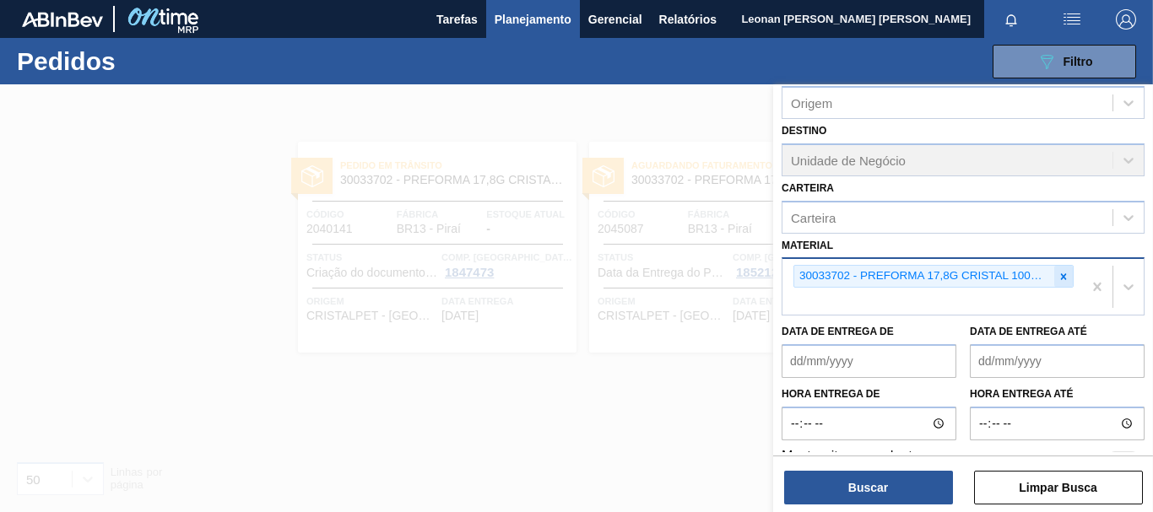
click at [1065, 278] on icon at bounding box center [1064, 277] width 12 height 12
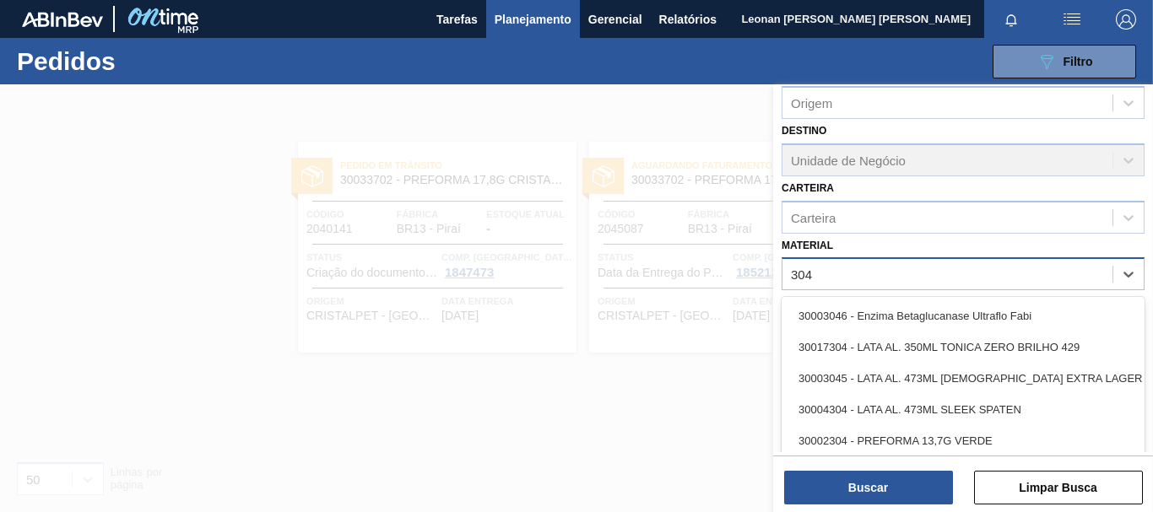
type input "3048"
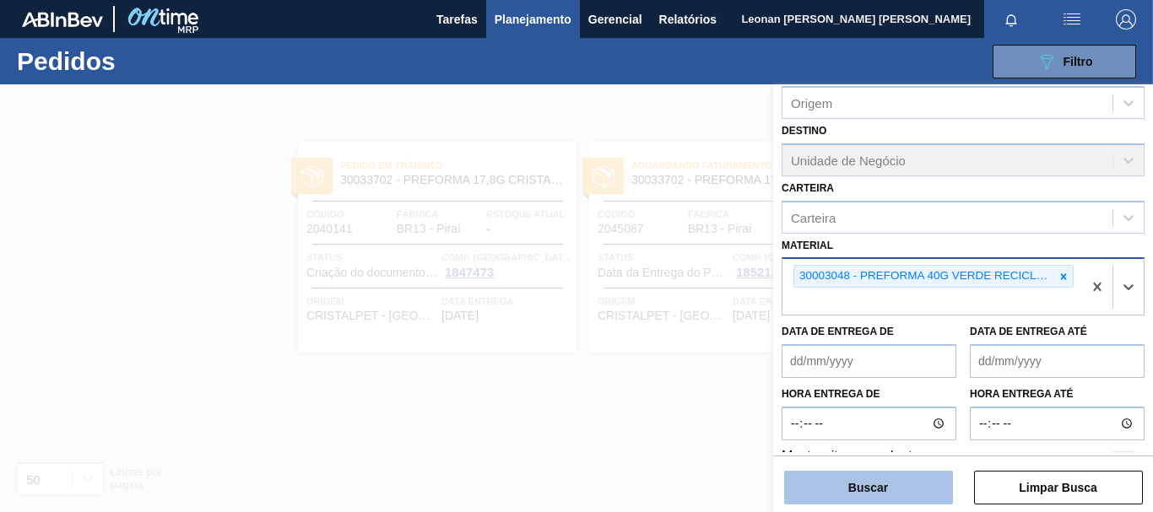
click at [896, 480] on button "Buscar" at bounding box center [868, 488] width 169 height 34
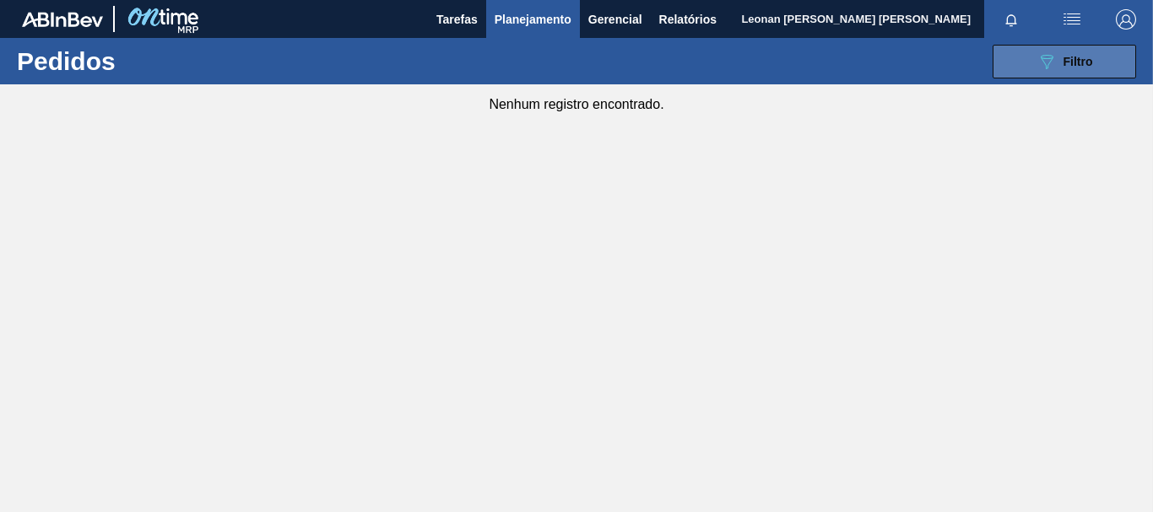
click at [1033, 56] on button "089F7B8B-B2A5-4AFE-B5C0-19BA573D28AC Filtro" at bounding box center [1064, 62] width 143 height 34
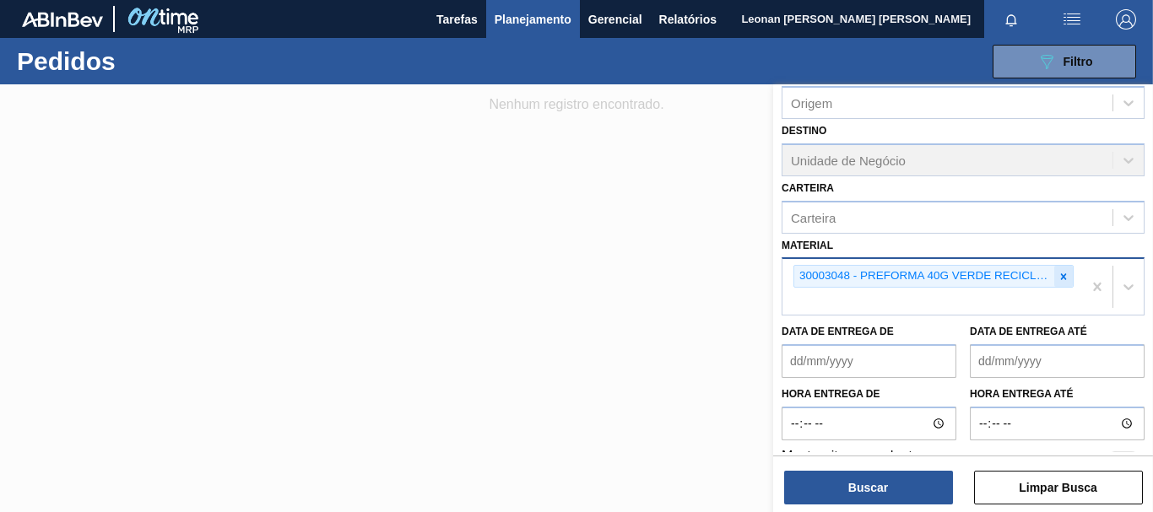
click at [1063, 280] on icon at bounding box center [1064, 277] width 12 height 12
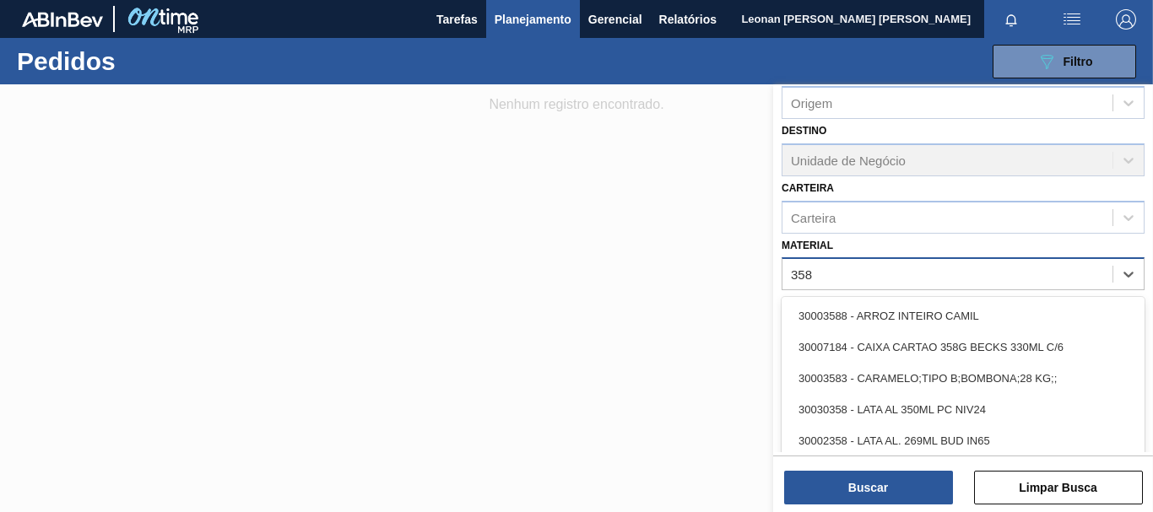
type input "3581"
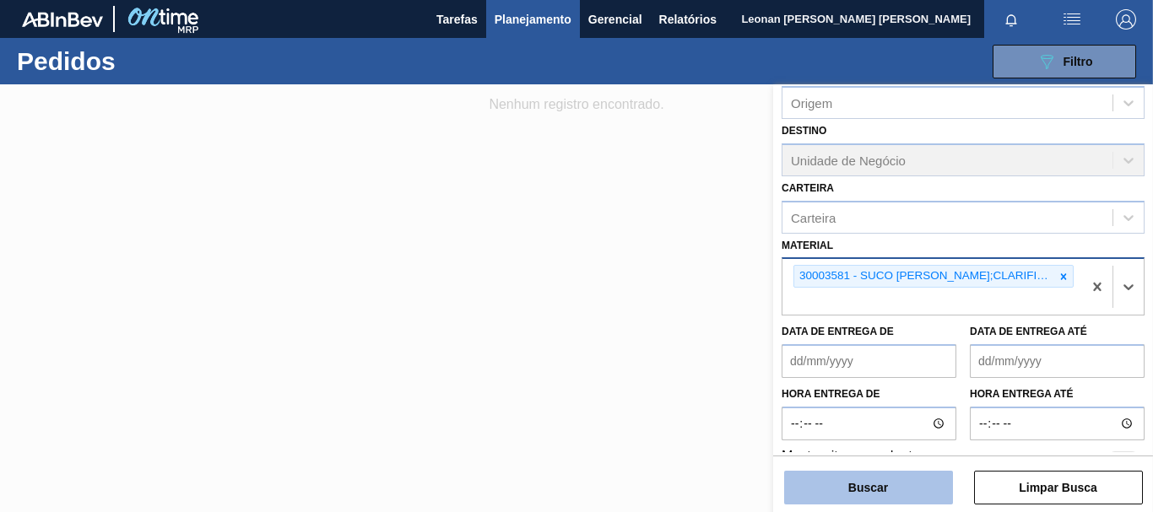
click at [871, 494] on button "Buscar" at bounding box center [868, 488] width 169 height 34
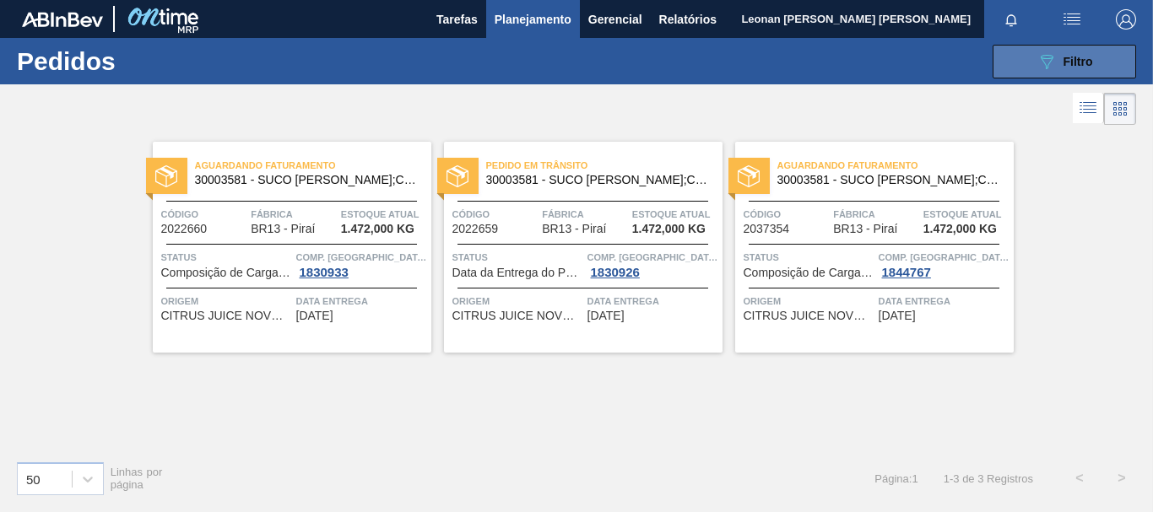
click at [1018, 51] on button "089F7B8B-B2A5-4AFE-B5C0-19BA573D28AC Filtro" at bounding box center [1064, 62] width 143 height 34
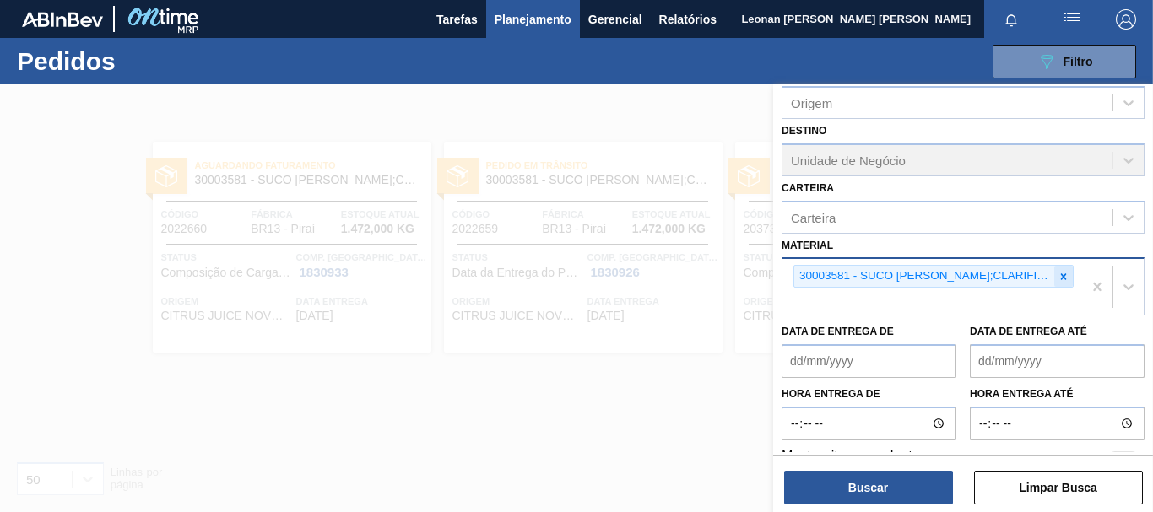
click at [1063, 275] on icon at bounding box center [1064, 276] width 6 height 6
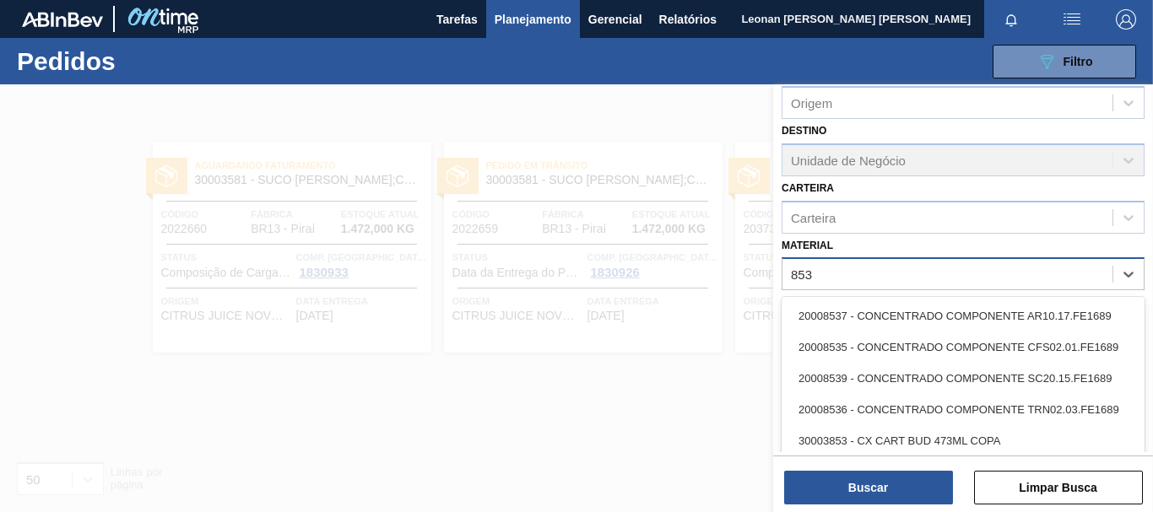
type input "8538"
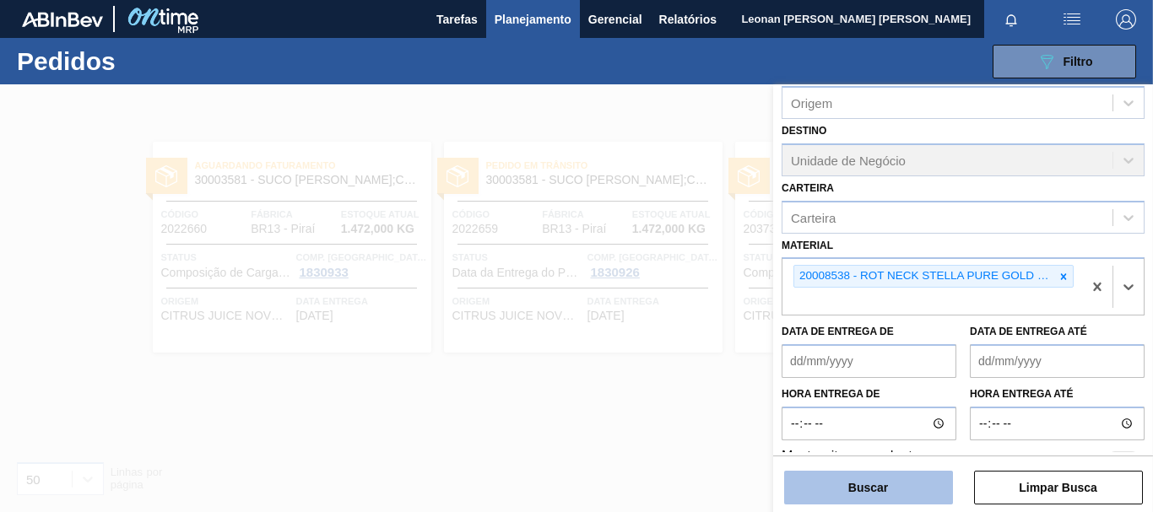
click at [883, 489] on button "Buscar" at bounding box center [868, 488] width 169 height 34
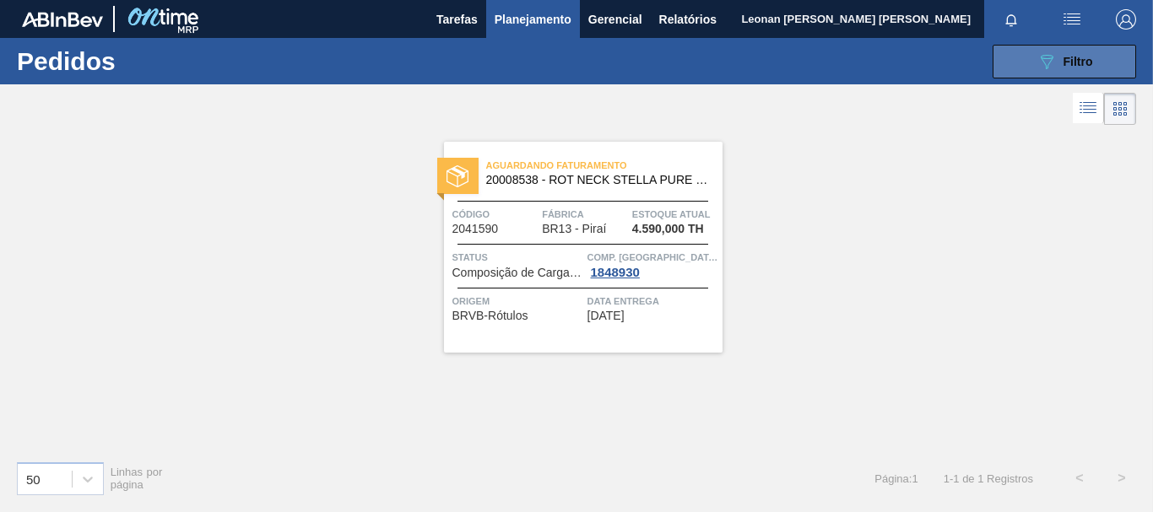
click at [1031, 53] on button "089F7B8B-B2A5-4AFE-B5C0-19BA573D28AC Filtro" at bounding box center [1064, 62] width 143 height 34
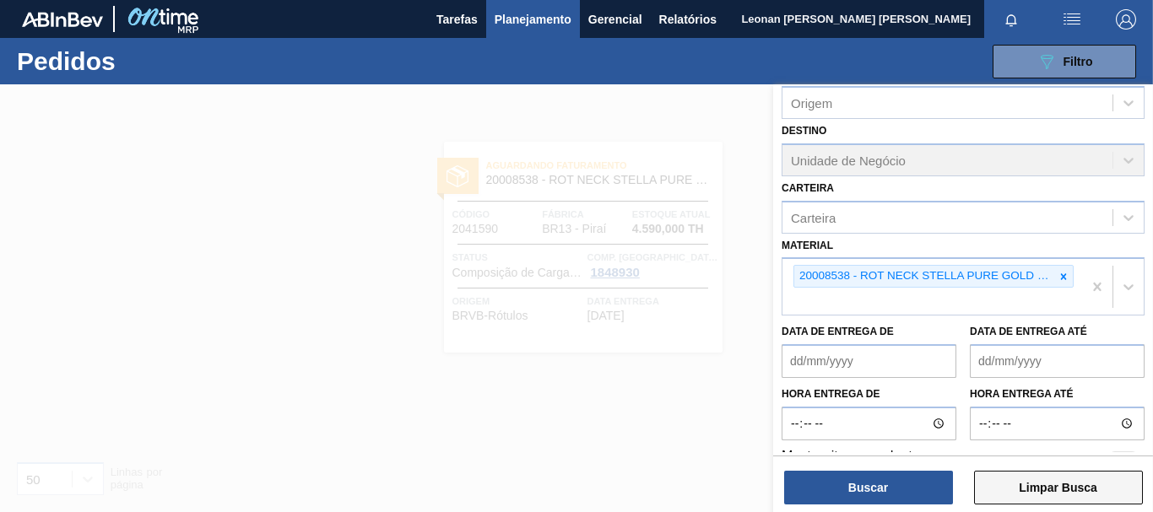
click at [1086, 487] on button "Limpar Busca" at bounding box center [1058, 488] width 169 height 34
